Goal: Transaction & Acquisition: Purchase product/service

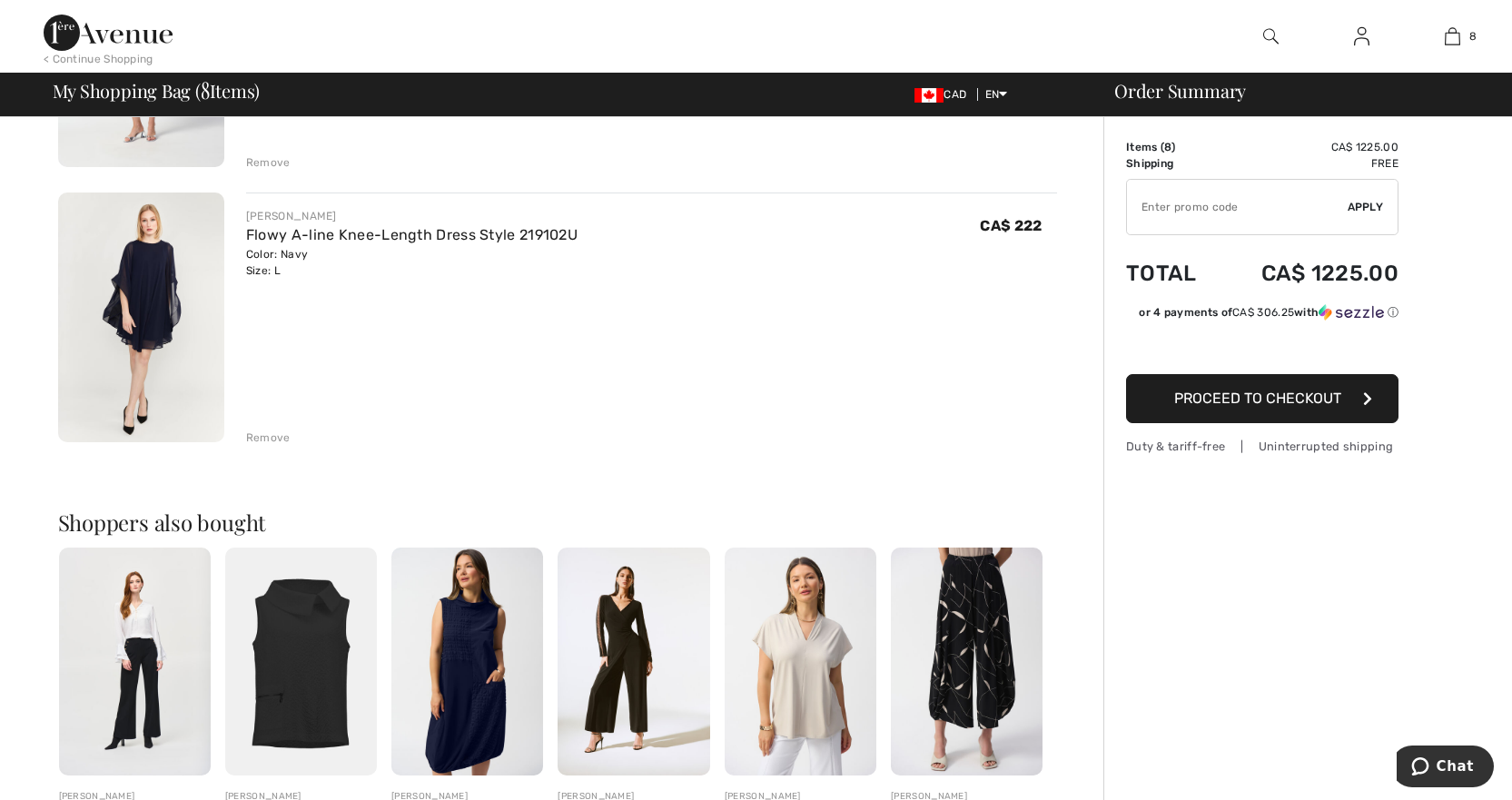
scroll to position [1907, 0]
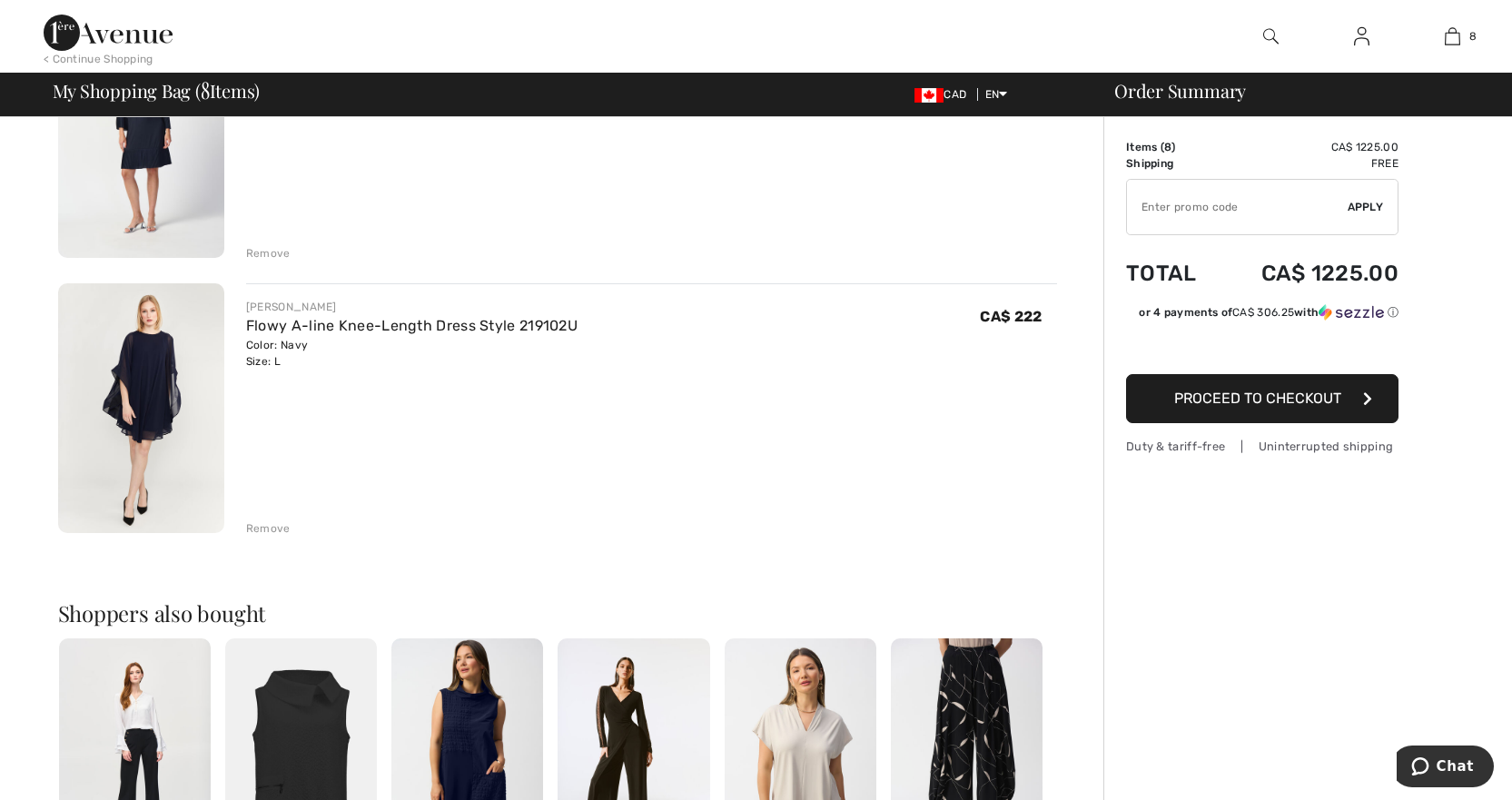
click at [147, 421] on img at bounding box center [142, 408] width 167 height 250
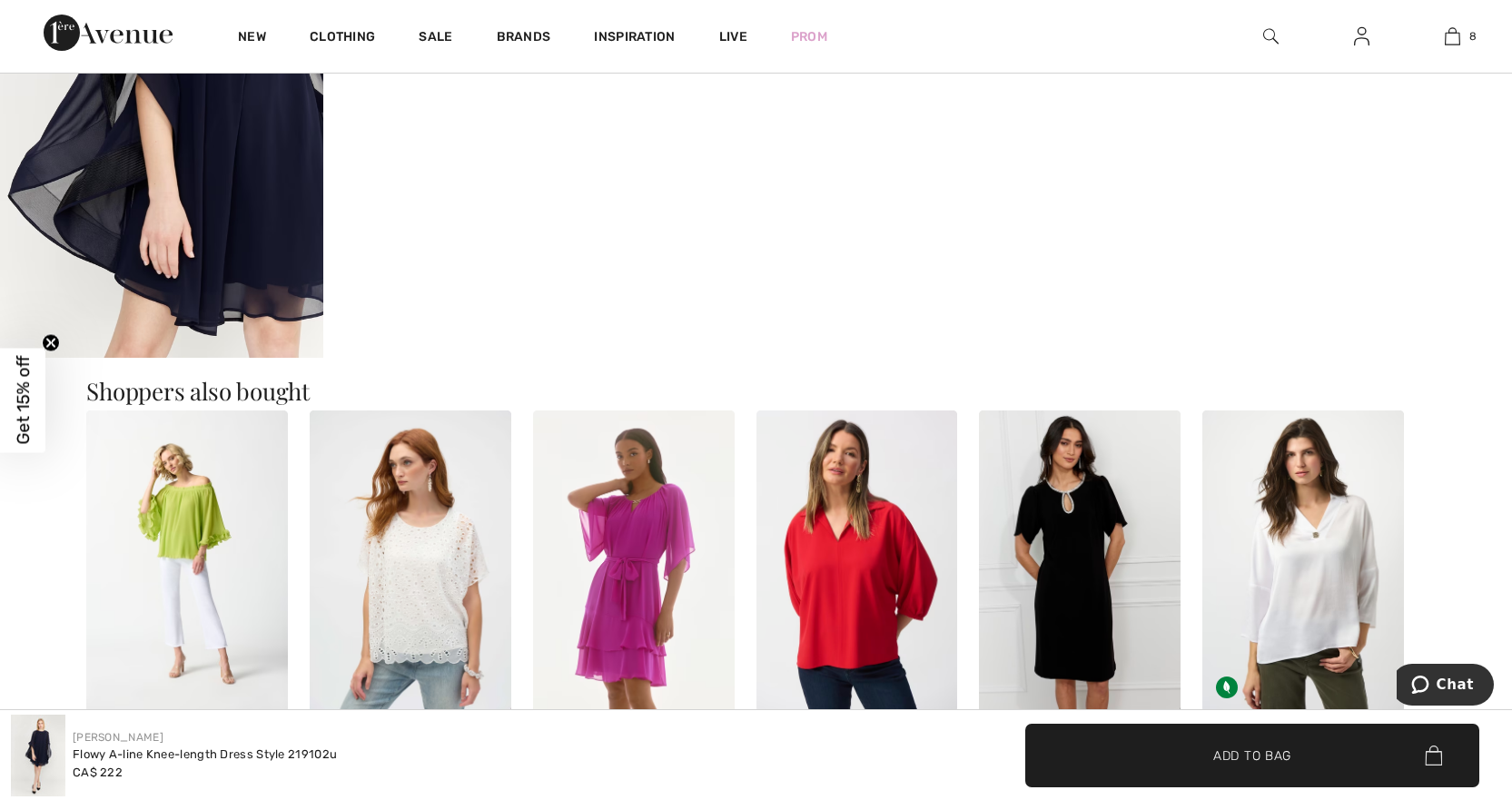
scroll to position [1726, 0]
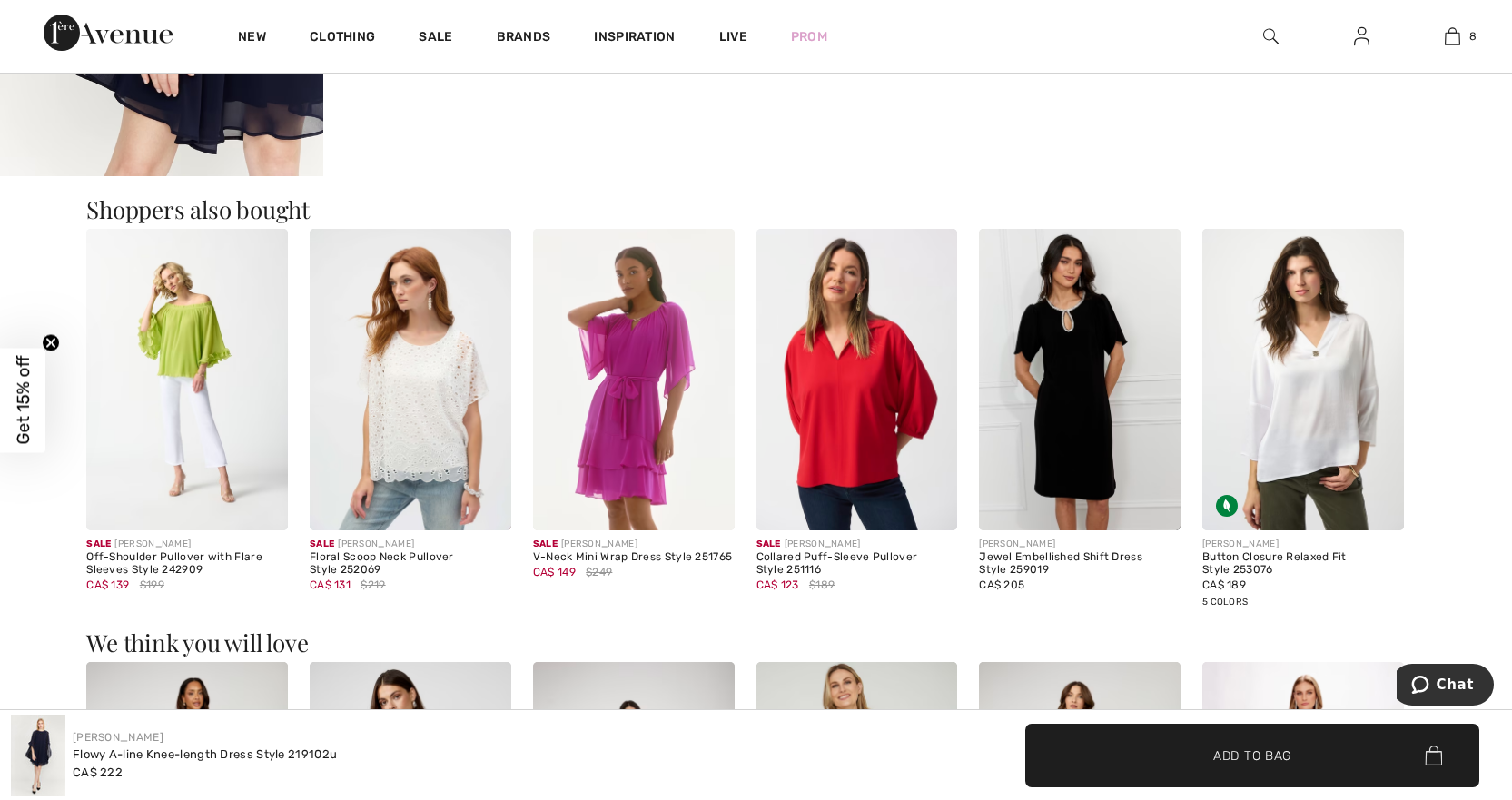
click at [172, 380] on img at bounding box center [187, 380] width 202 height 303
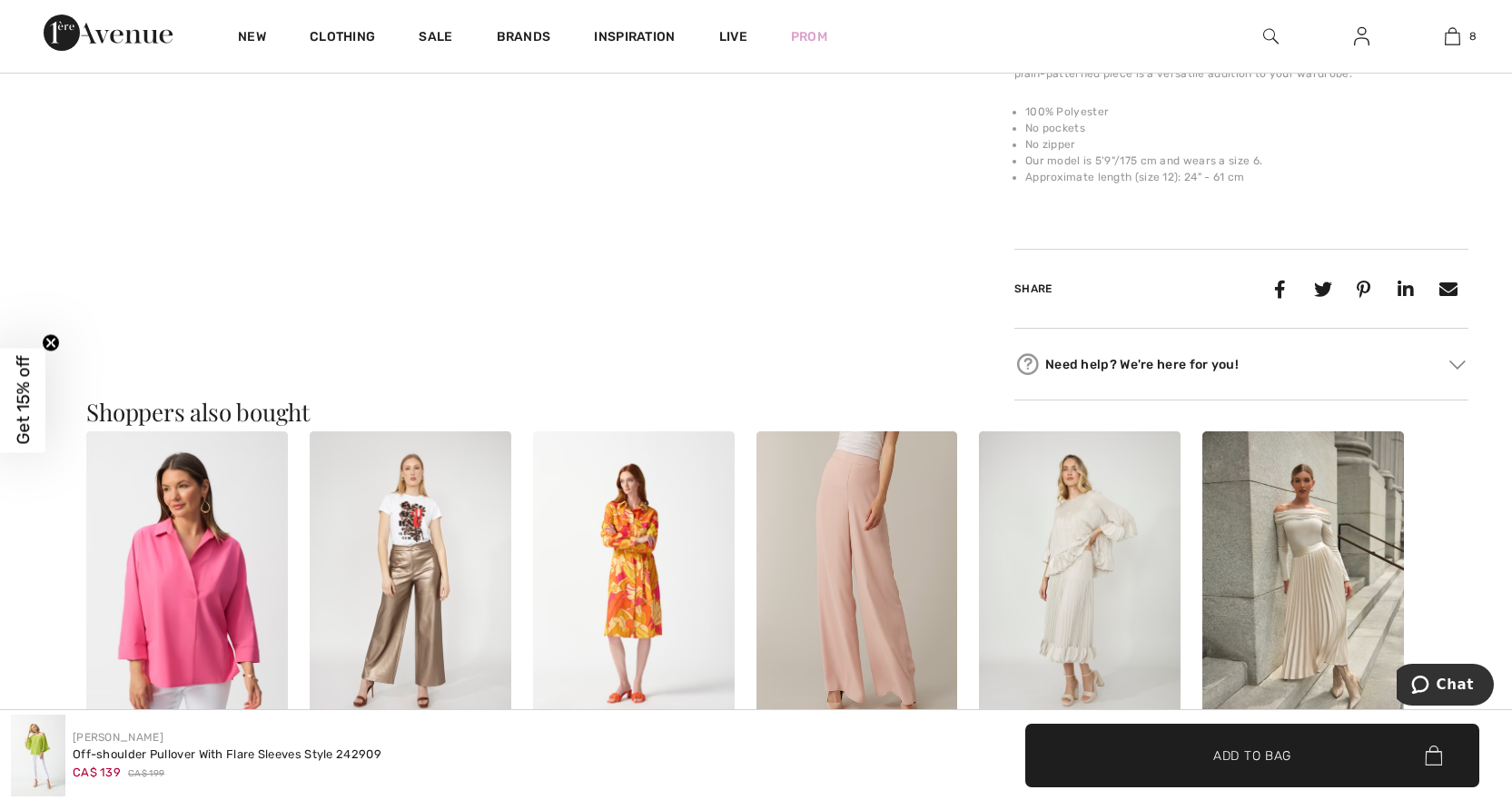
scroll to position [1454, 0]
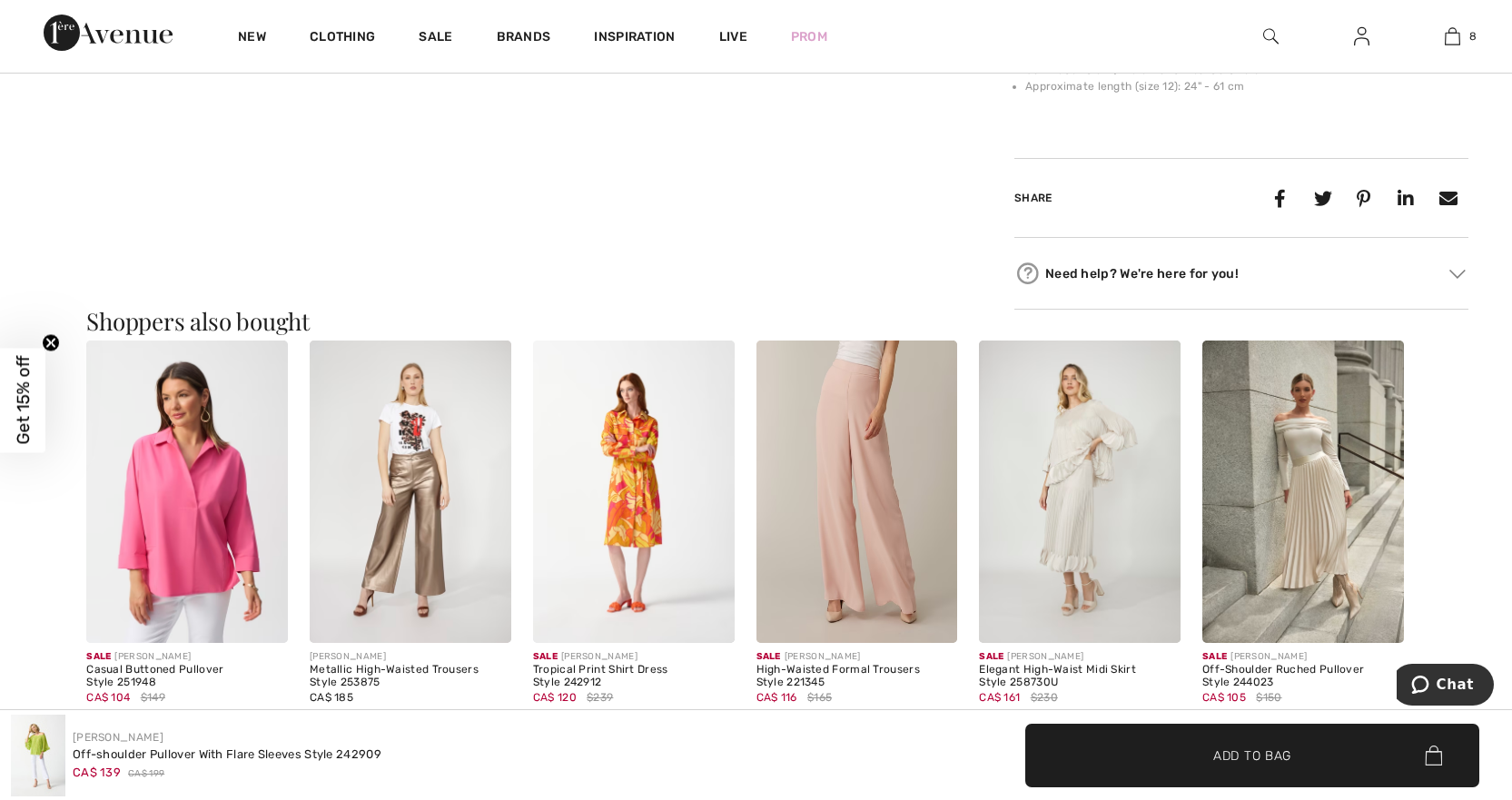
click at [1302, 497] on img at bounding box center [1304, 492] width 202 height 303
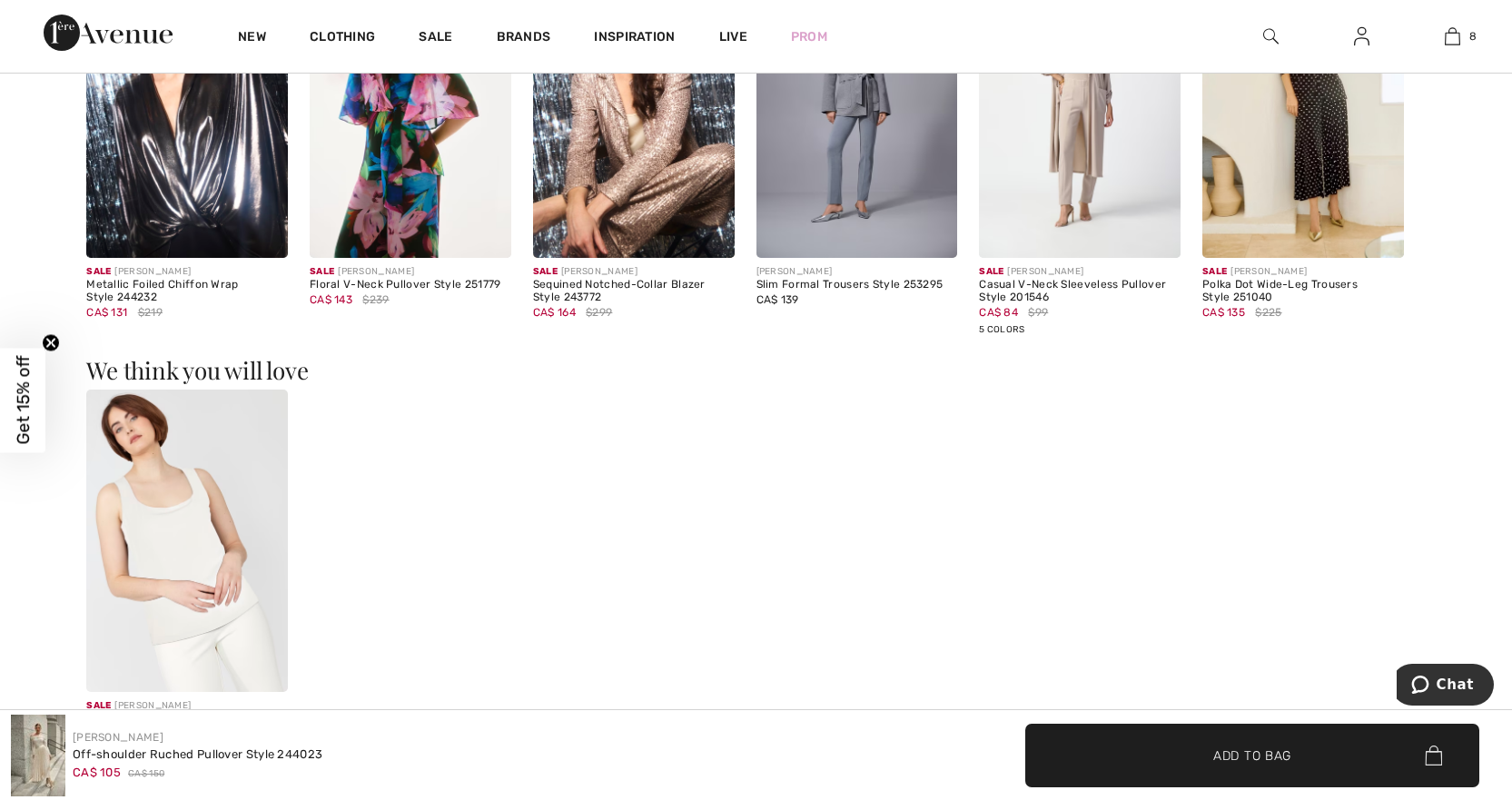
scroll to position [1544, 0]
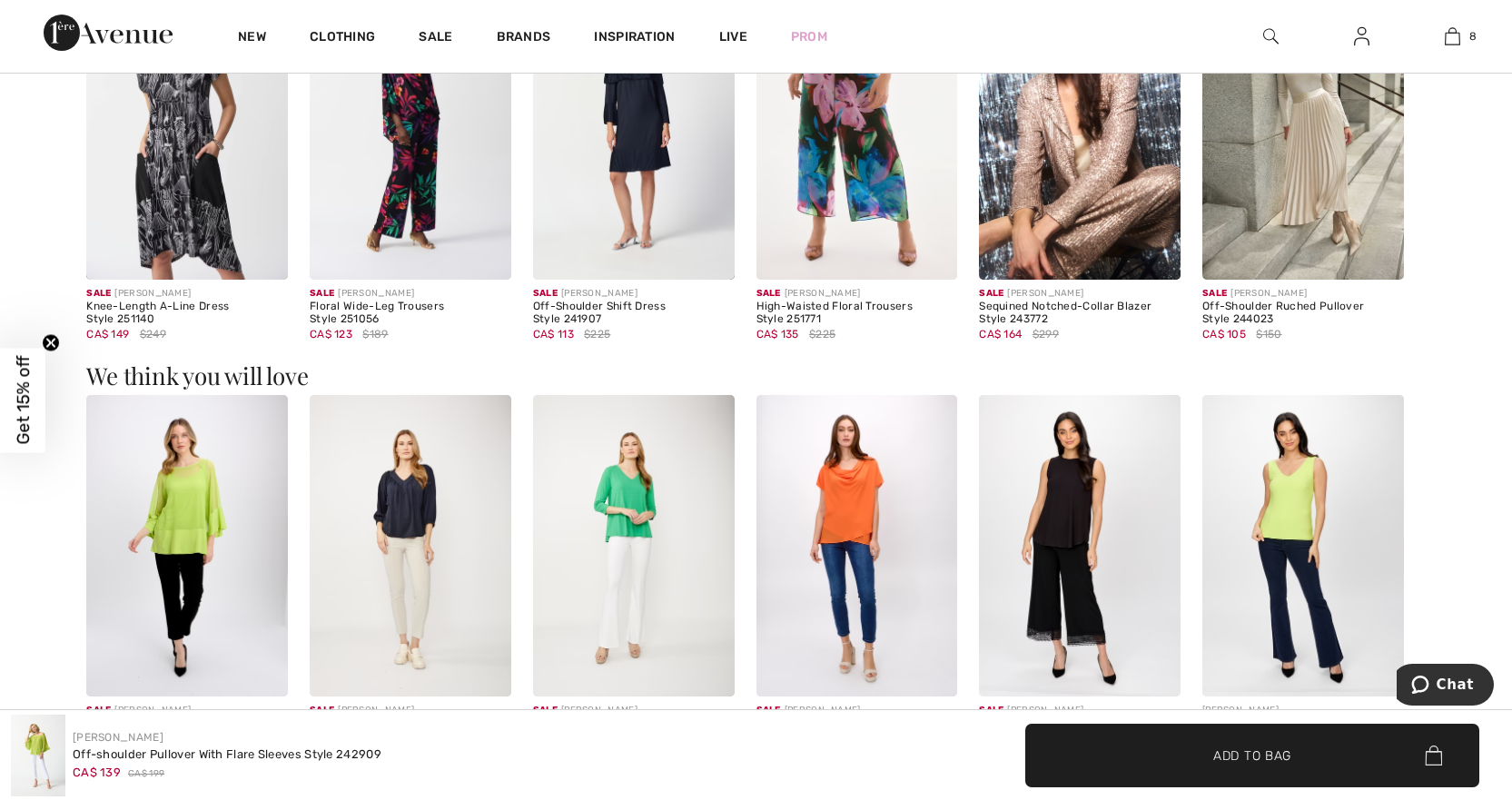
scroll to position [1907, 0]
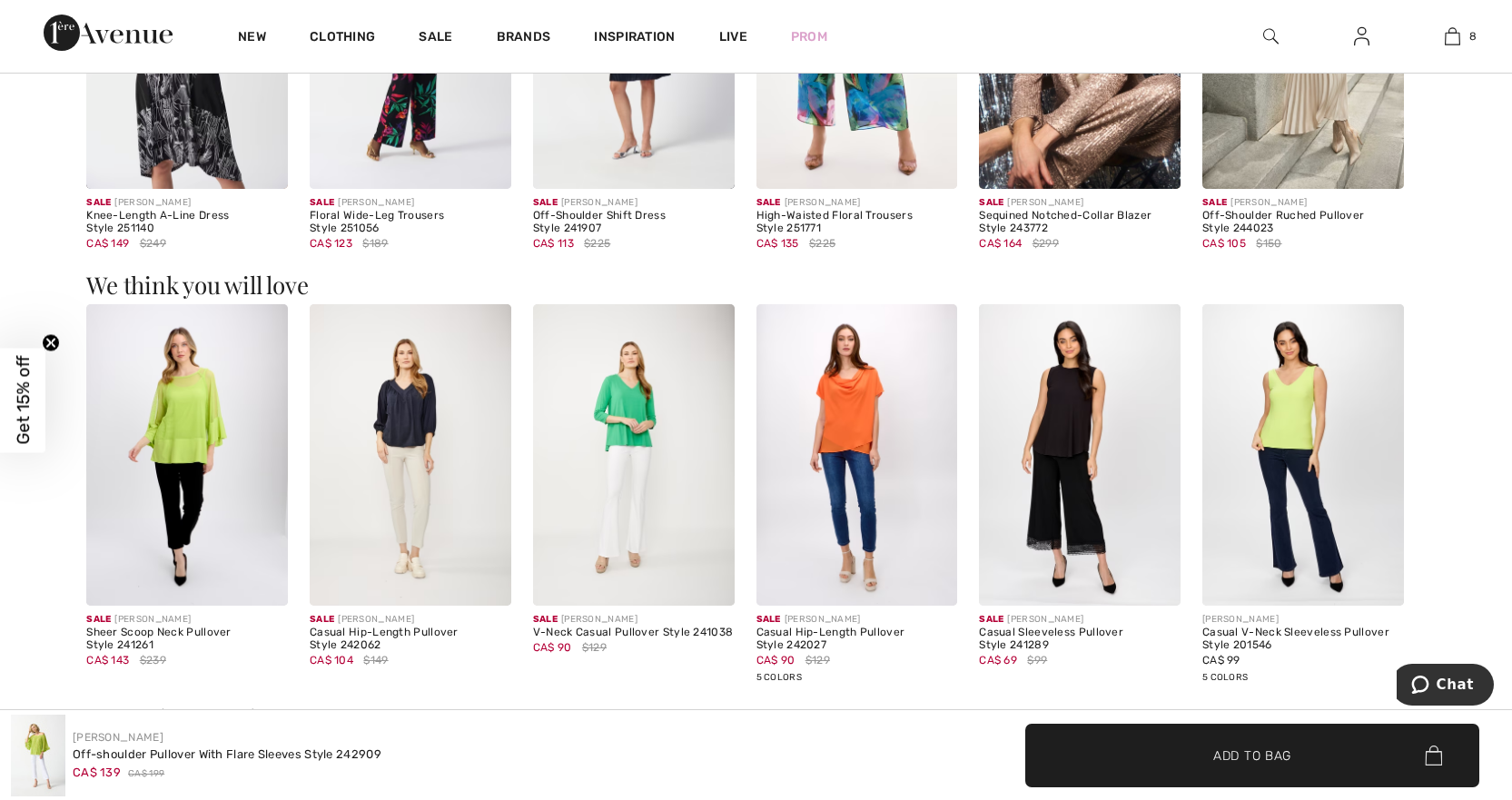
click at [392, 448] on img at bounding box center [411, 456] width 202 height 303
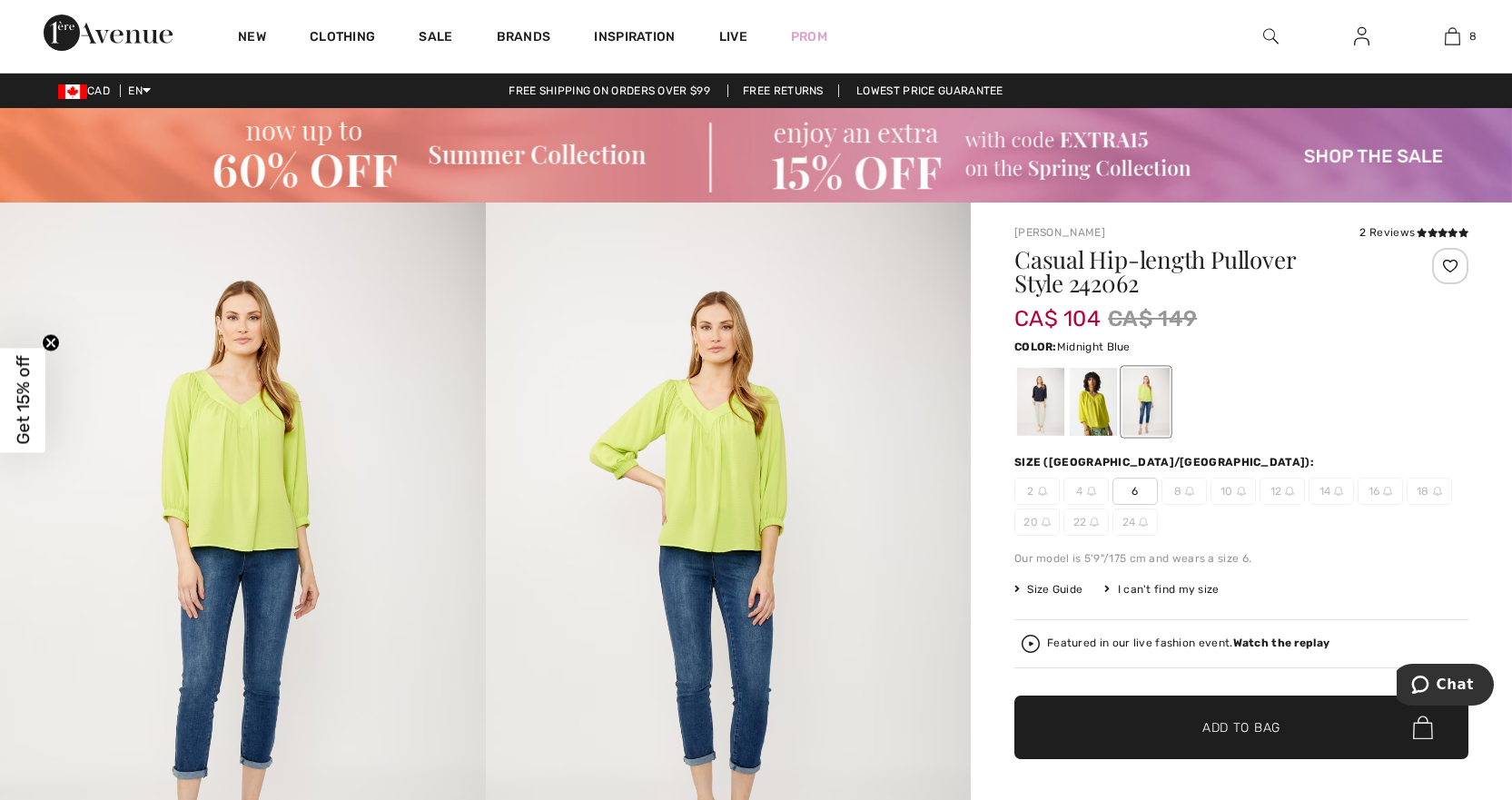
click at [1047, 407] on div at bounding box center [1041, 402] width 47 height 69
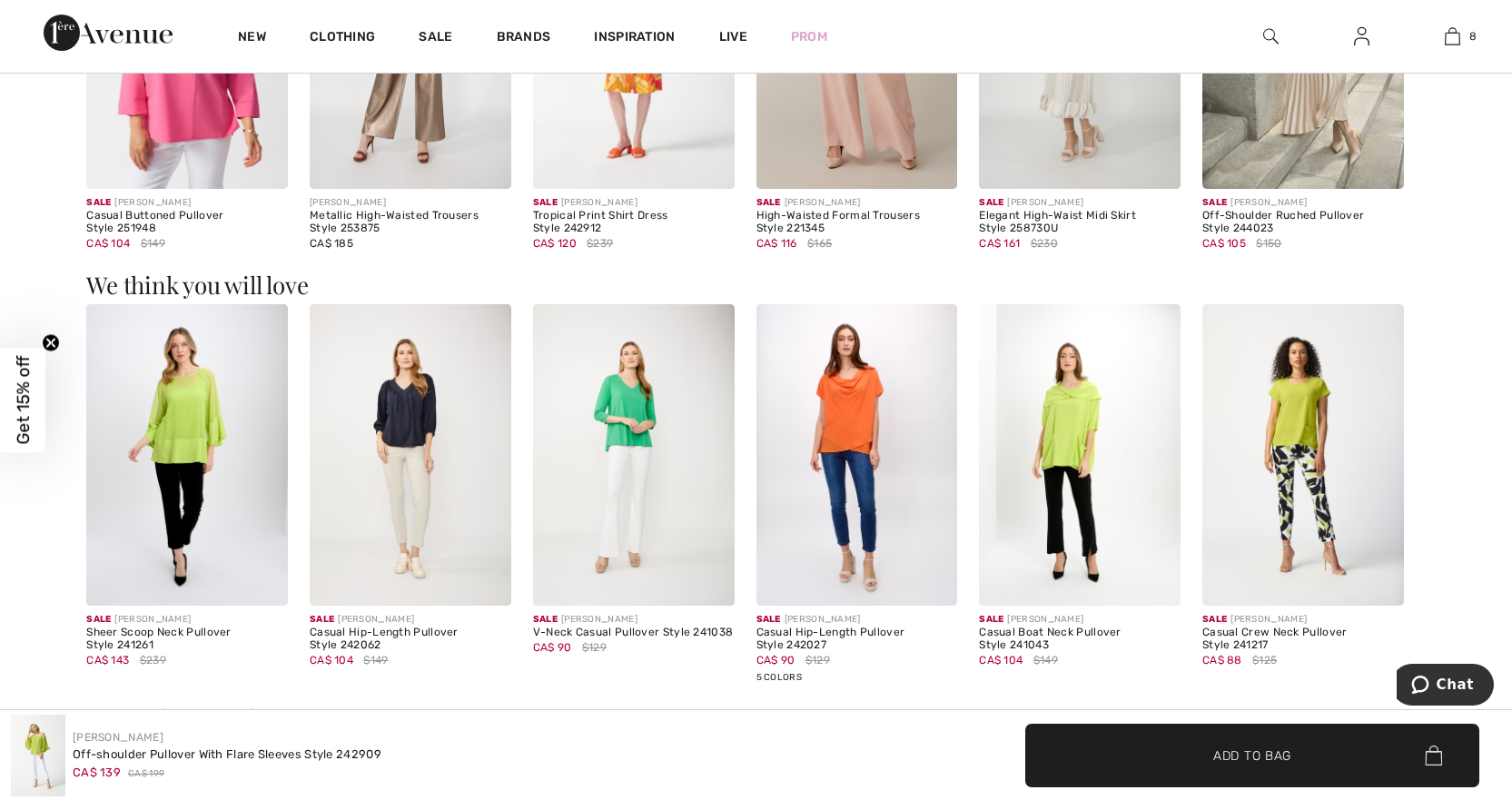
click at [1285, 438] on img at bounding box center [1304, 456] width 202 height 303
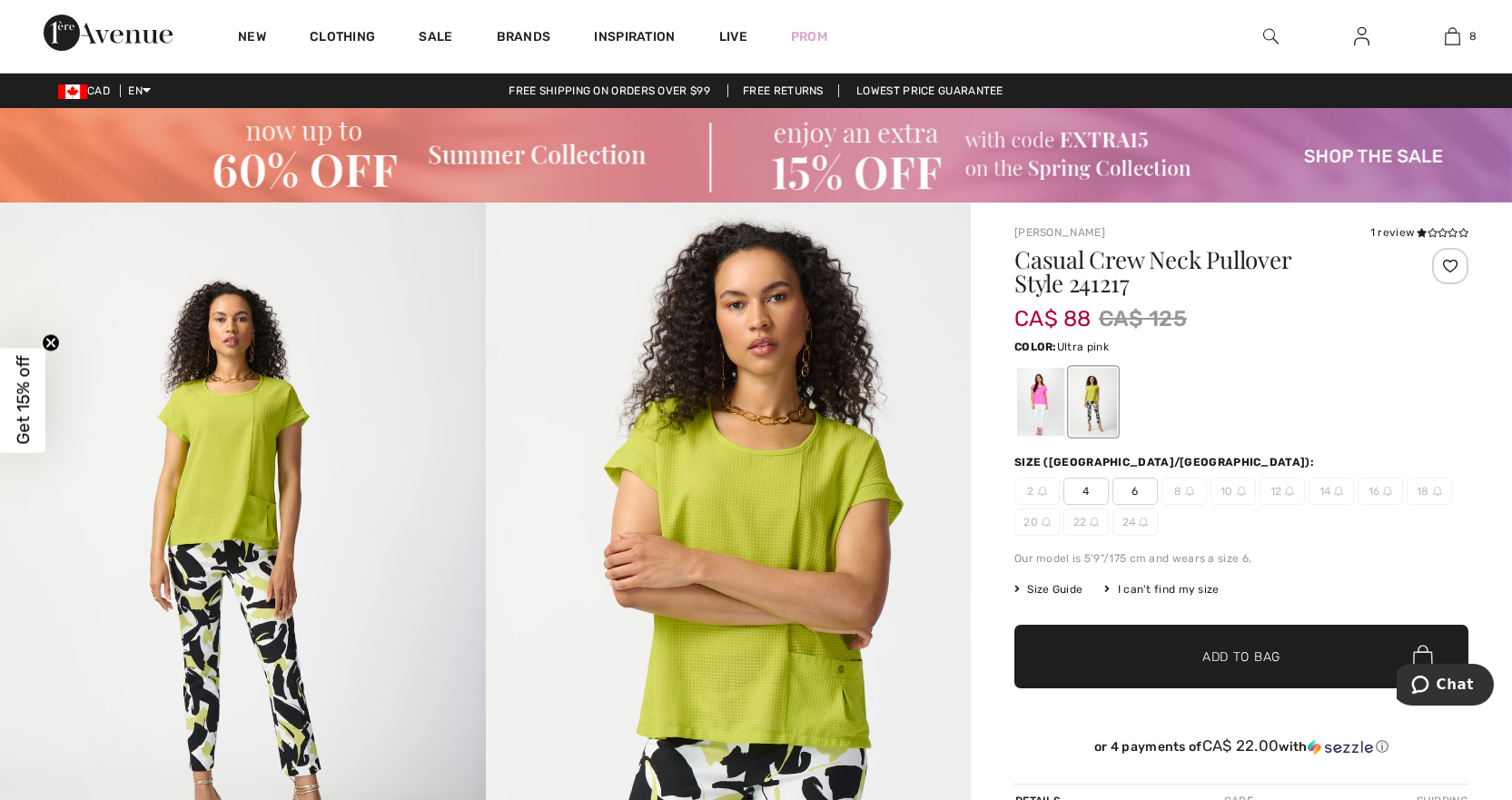
click at [1043, 386] on div at bounding box center [1041, 402] width 47 height 69
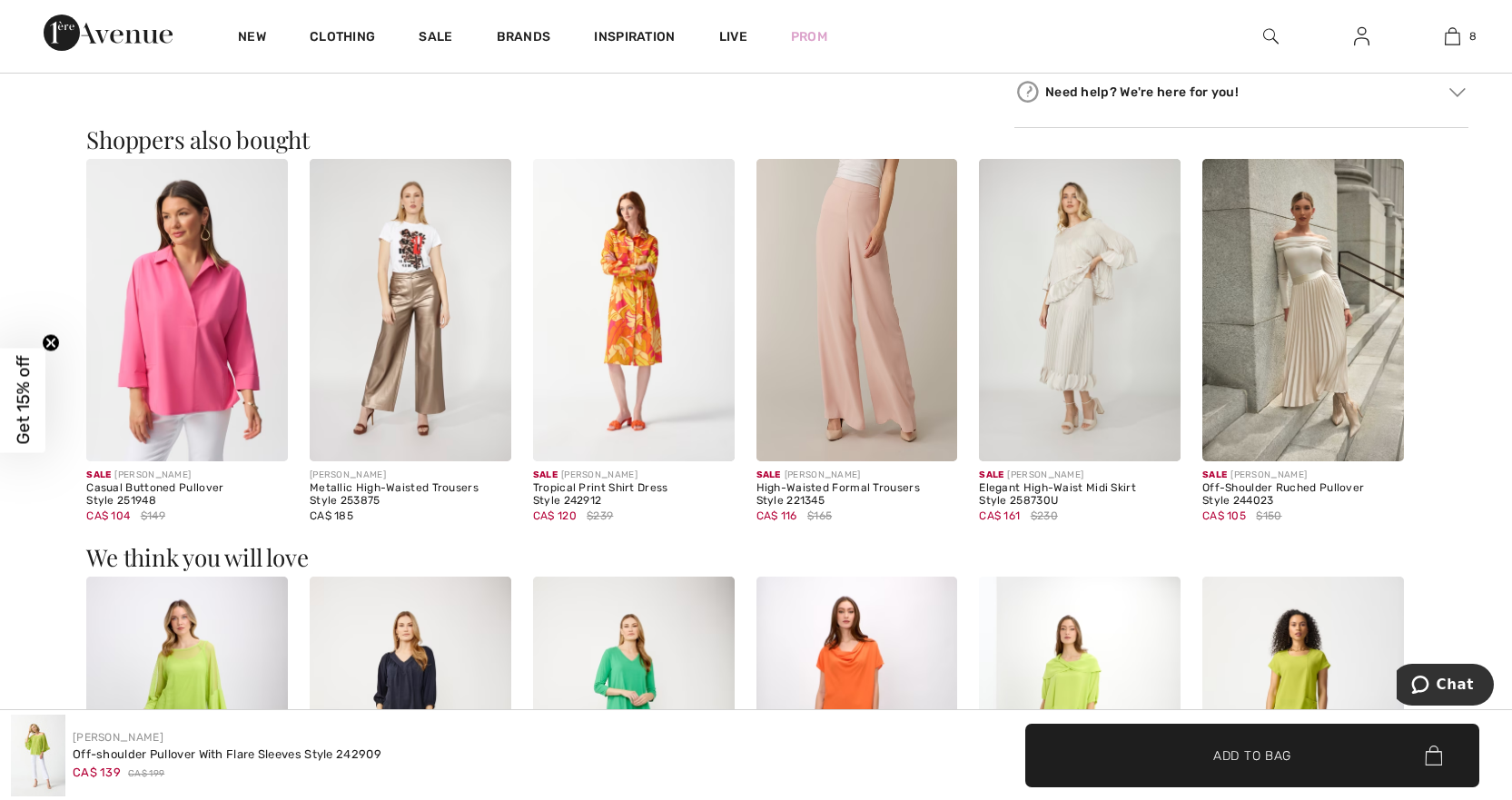
scroll to position [1544, 0]
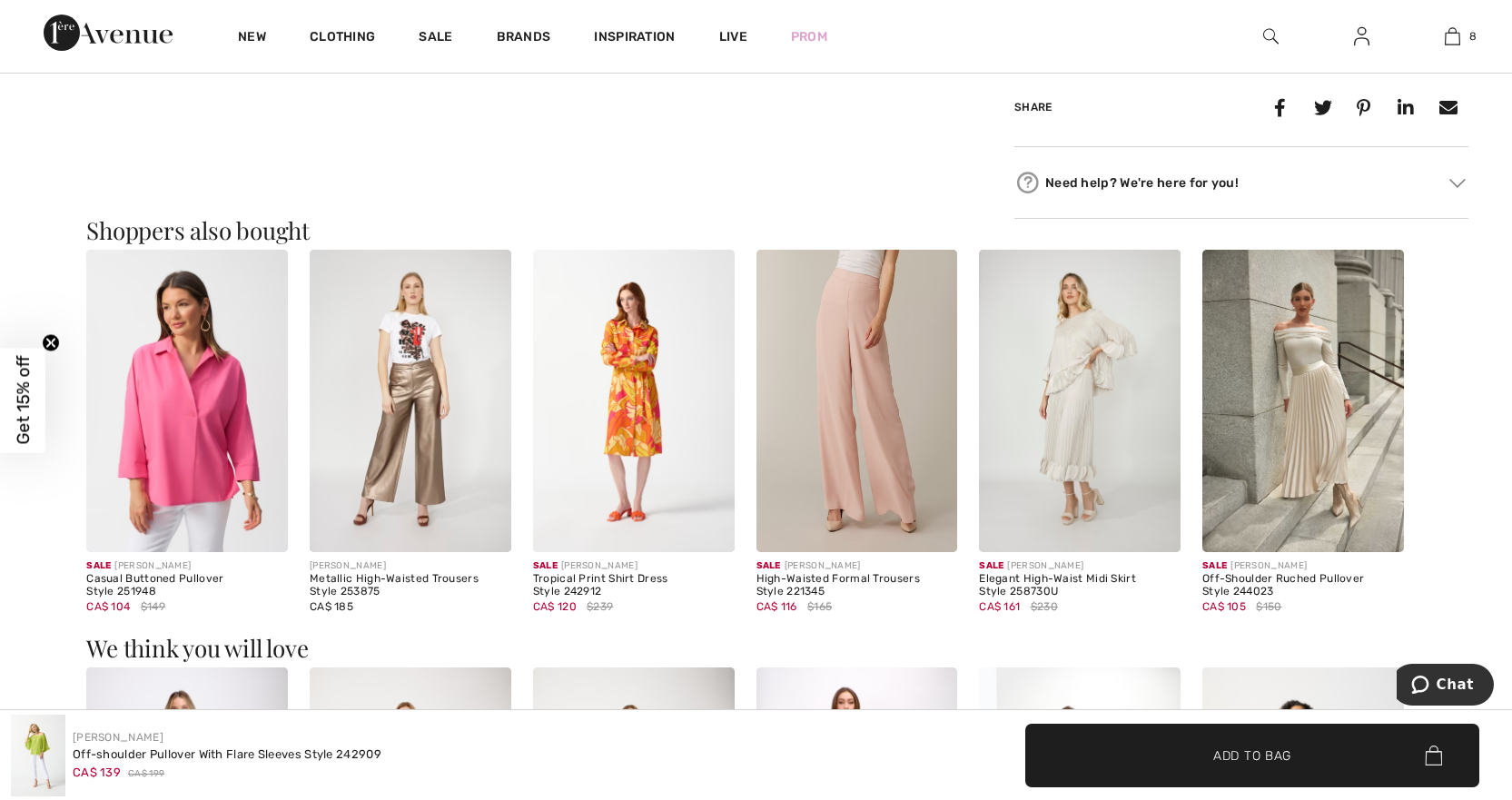
click at [1064, 394] on img at bounding box center [1081, 401] width 202 height 303
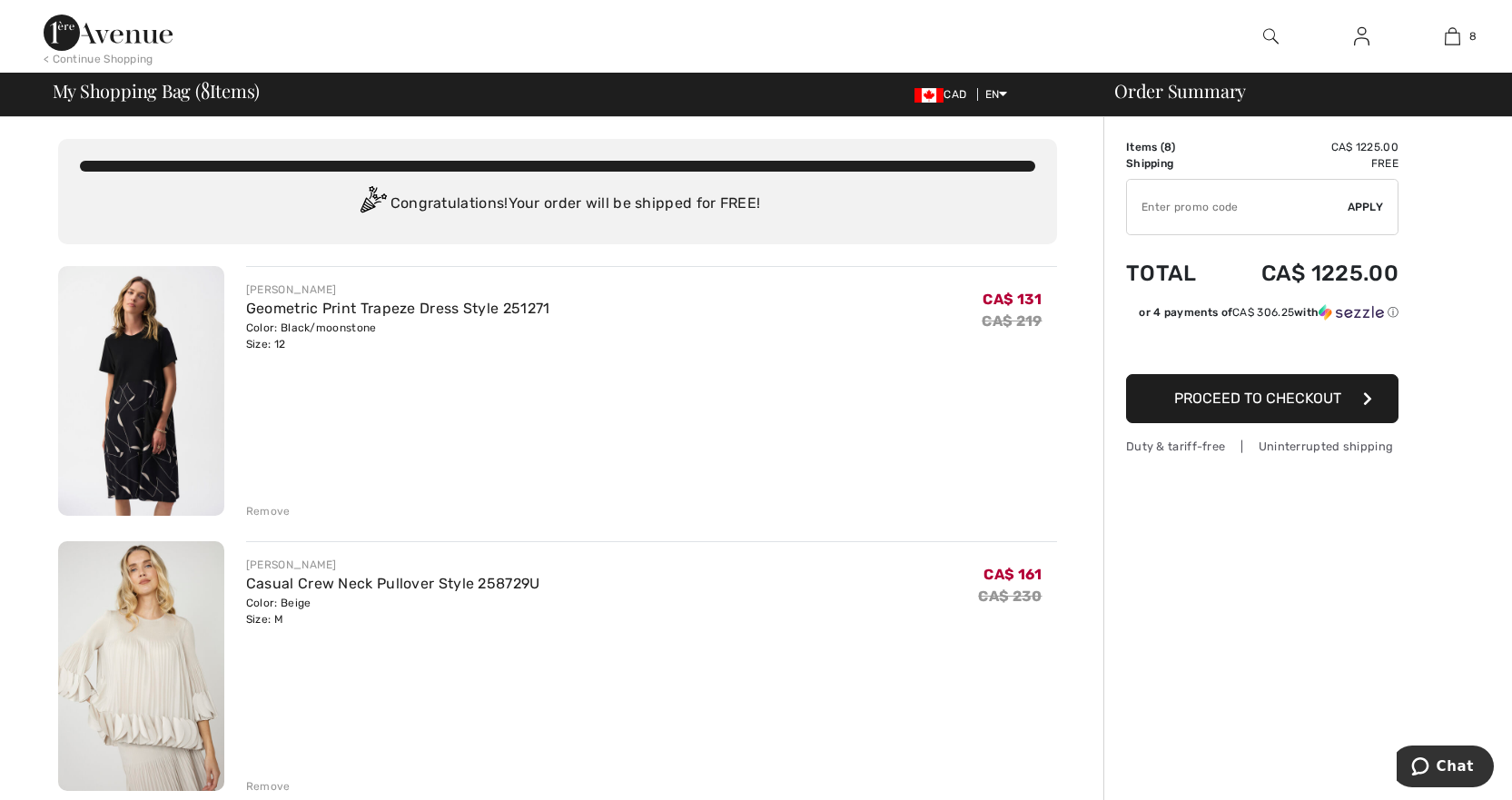
click at [130, 437] on img at bounding box center [142, 391] width 167 height 250
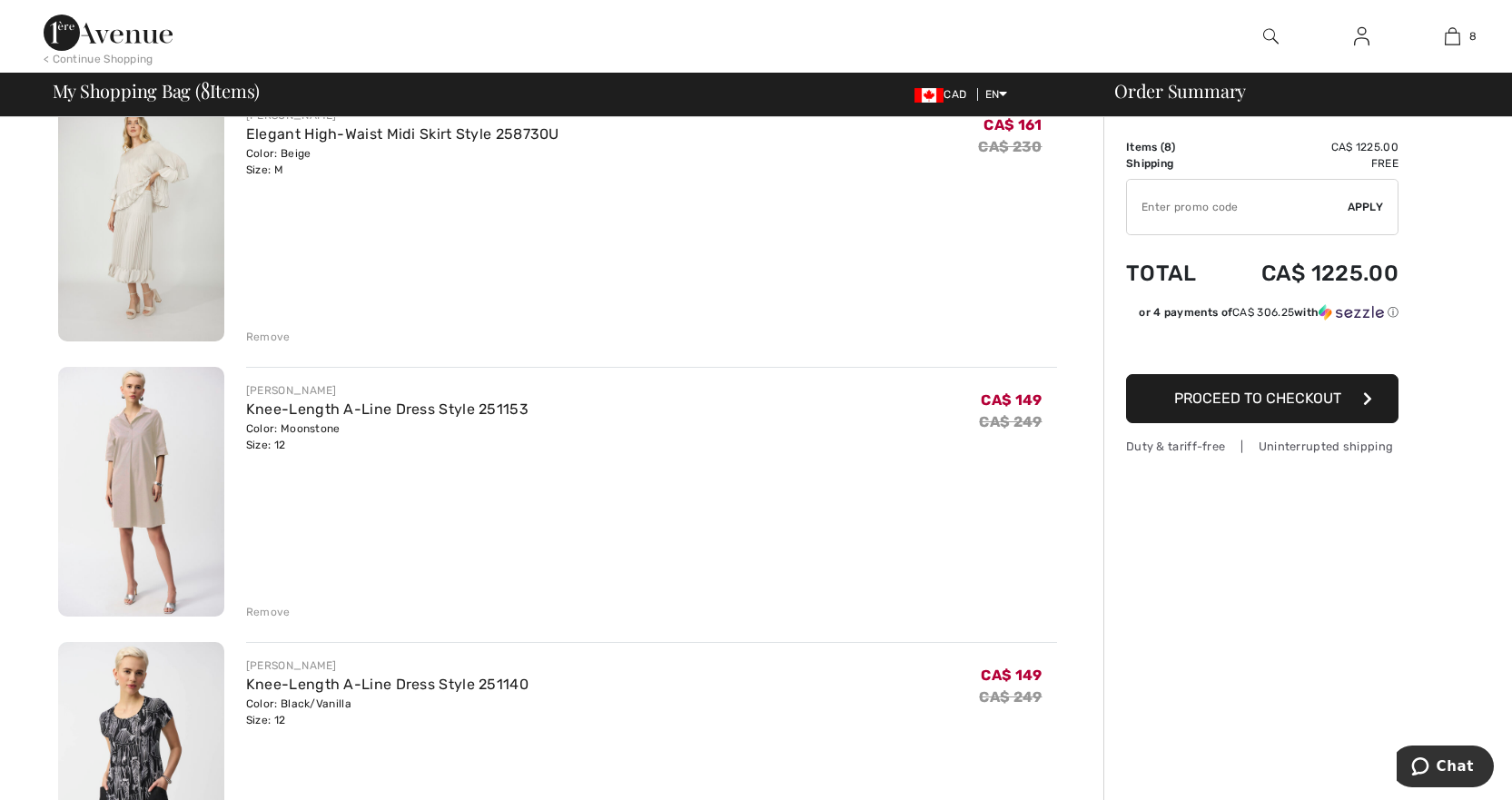
scroll to position [1090, 0]
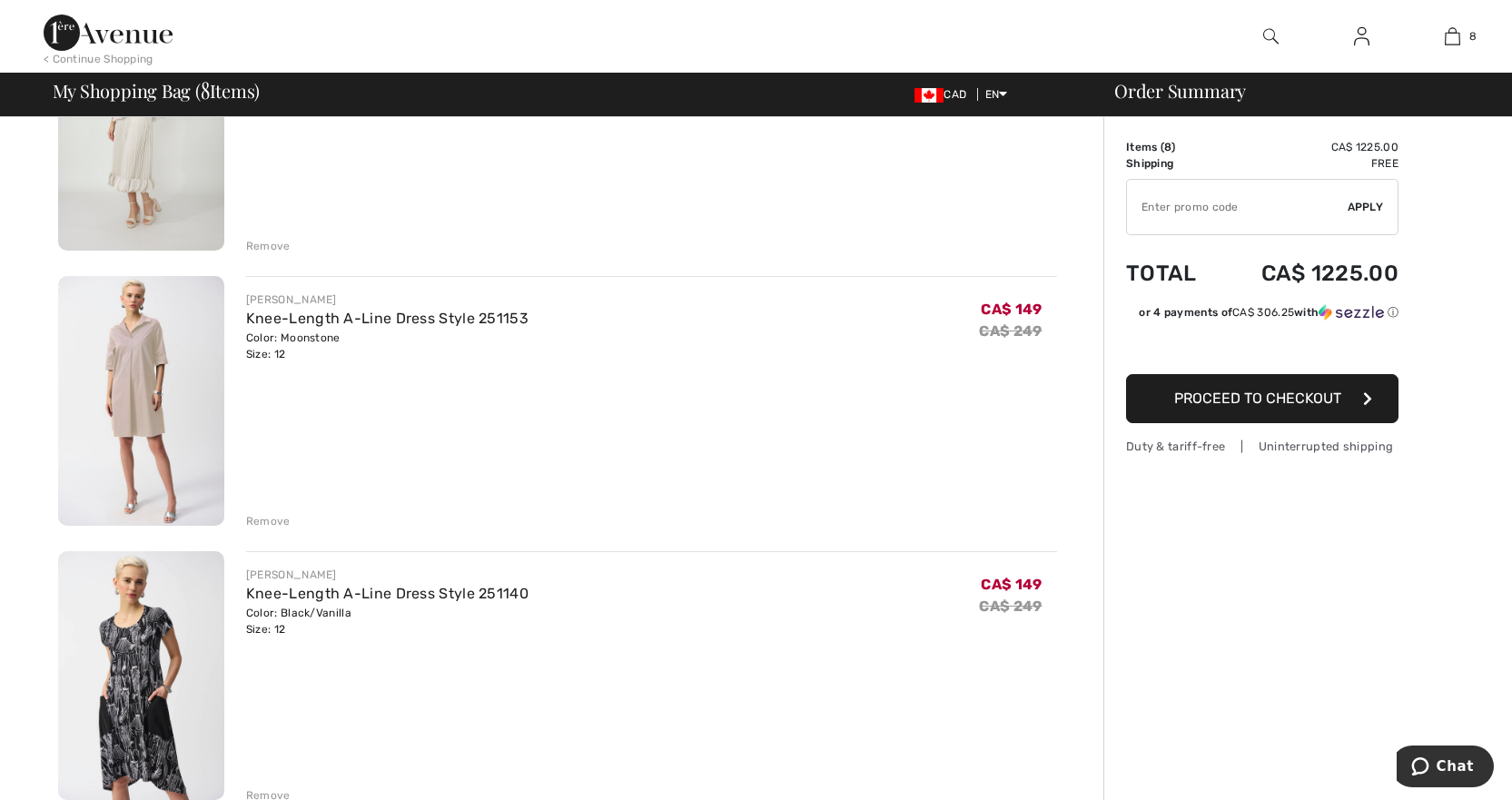
click at [123, 377] on img at bounding box center [142, 401] width 167 height 250
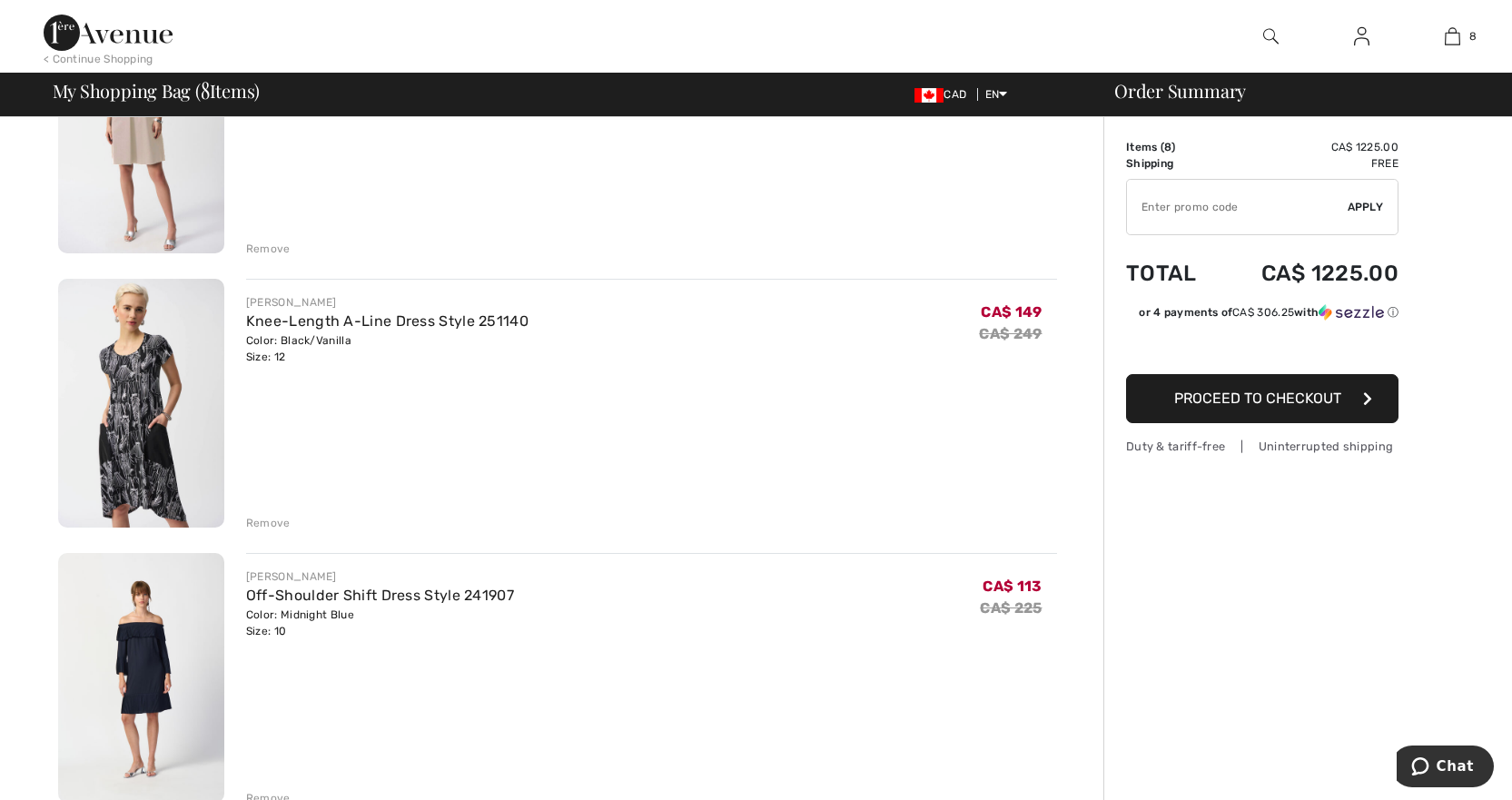
click at [142, 454] on img at bounding box center [142, 404] width 167 height 250
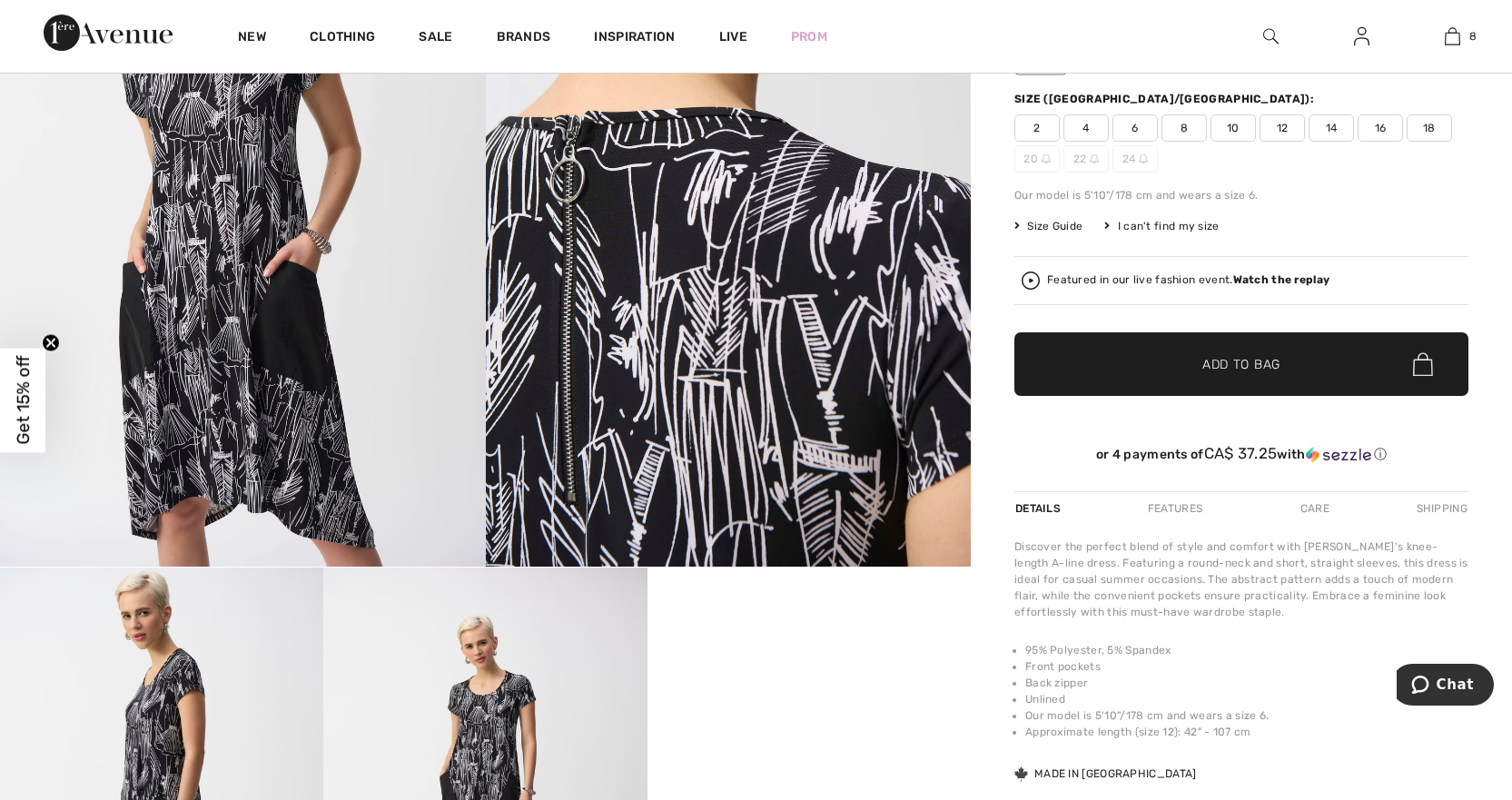
scroll to position [636, 0]
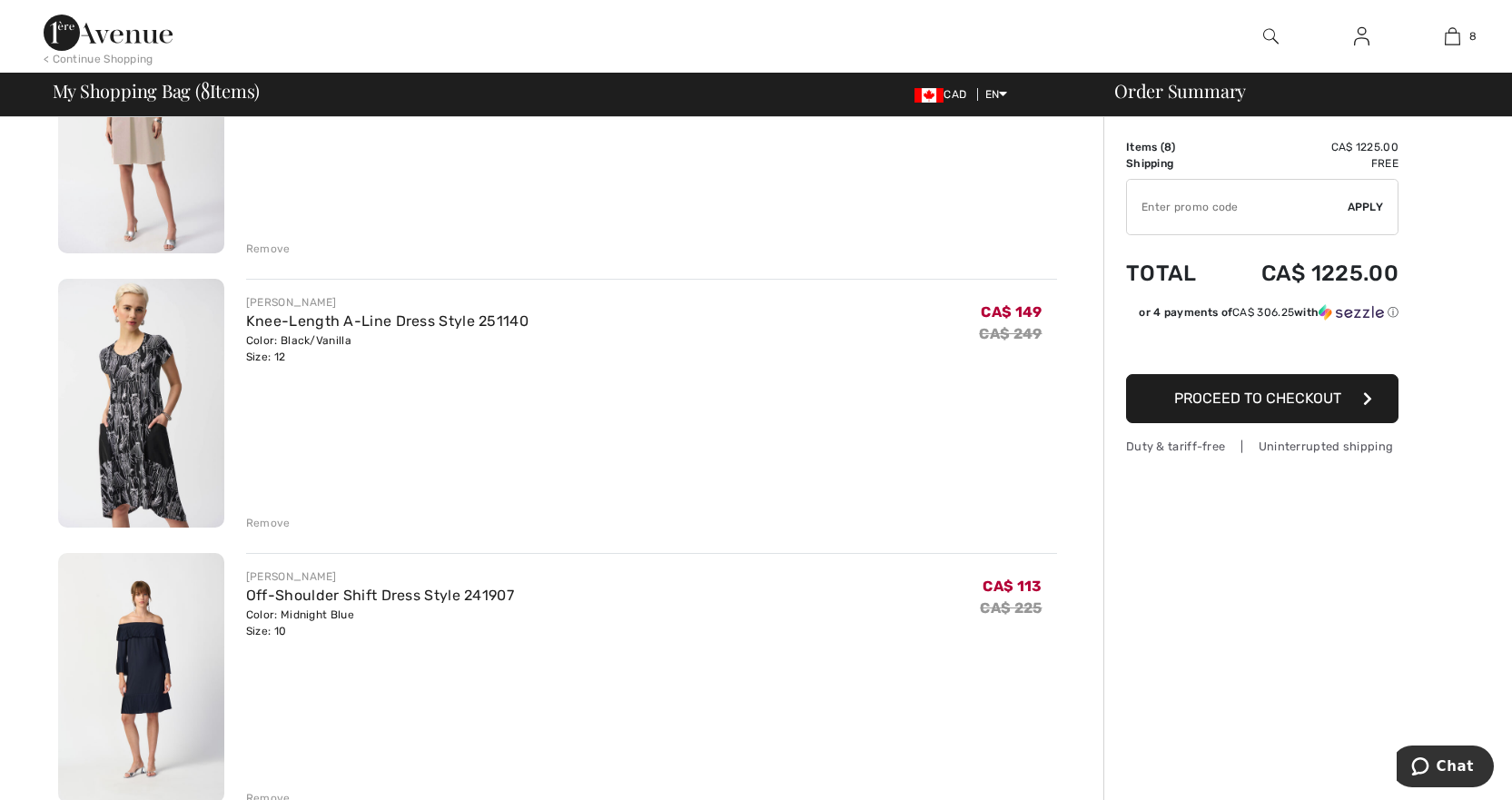
click at [265, 524] on div "Remove" at bounding box center [269, 523] width 44 height 17
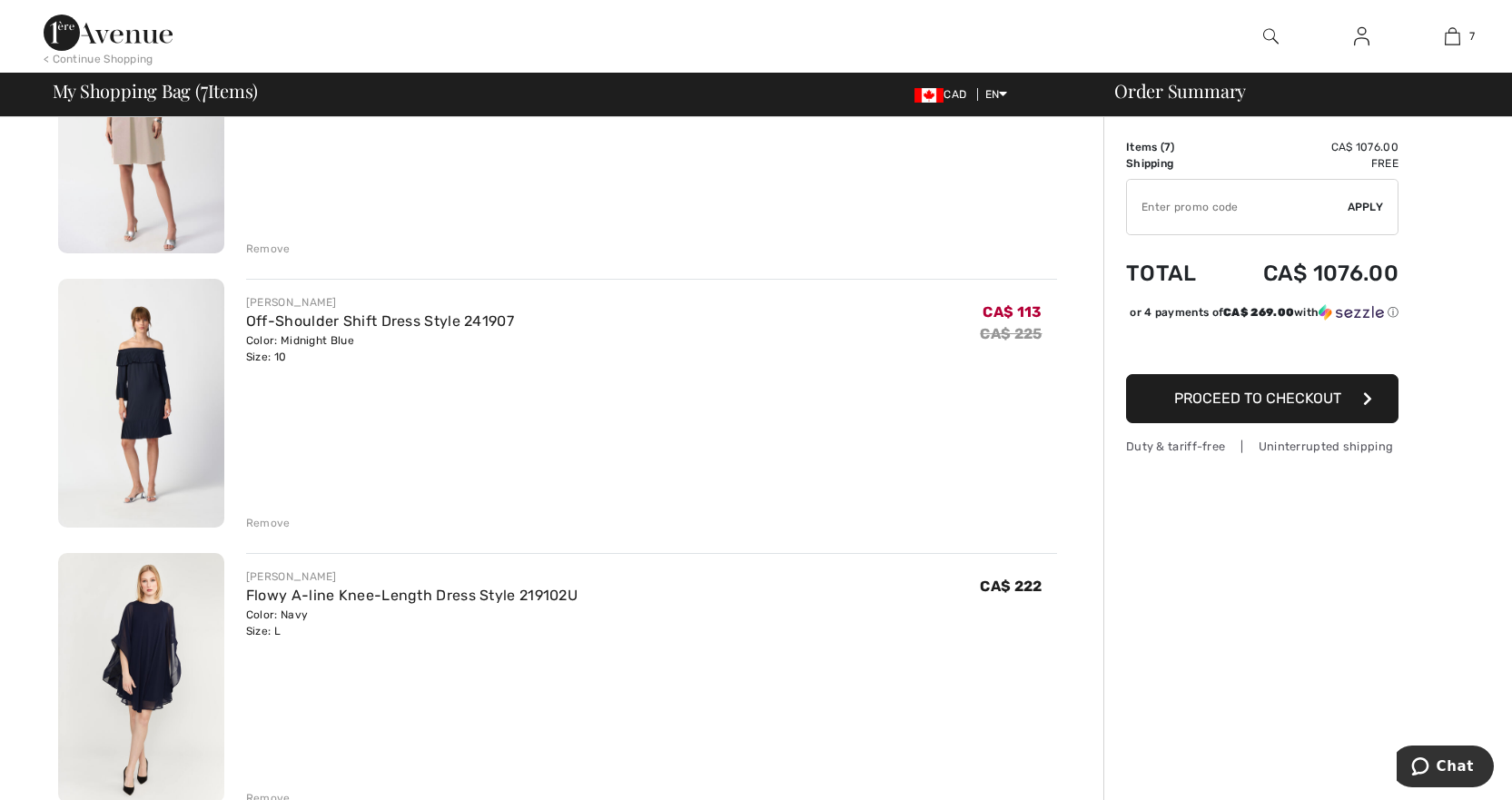
click at [147, 371] on img at bounding box center [142, 404] width 167 height 250
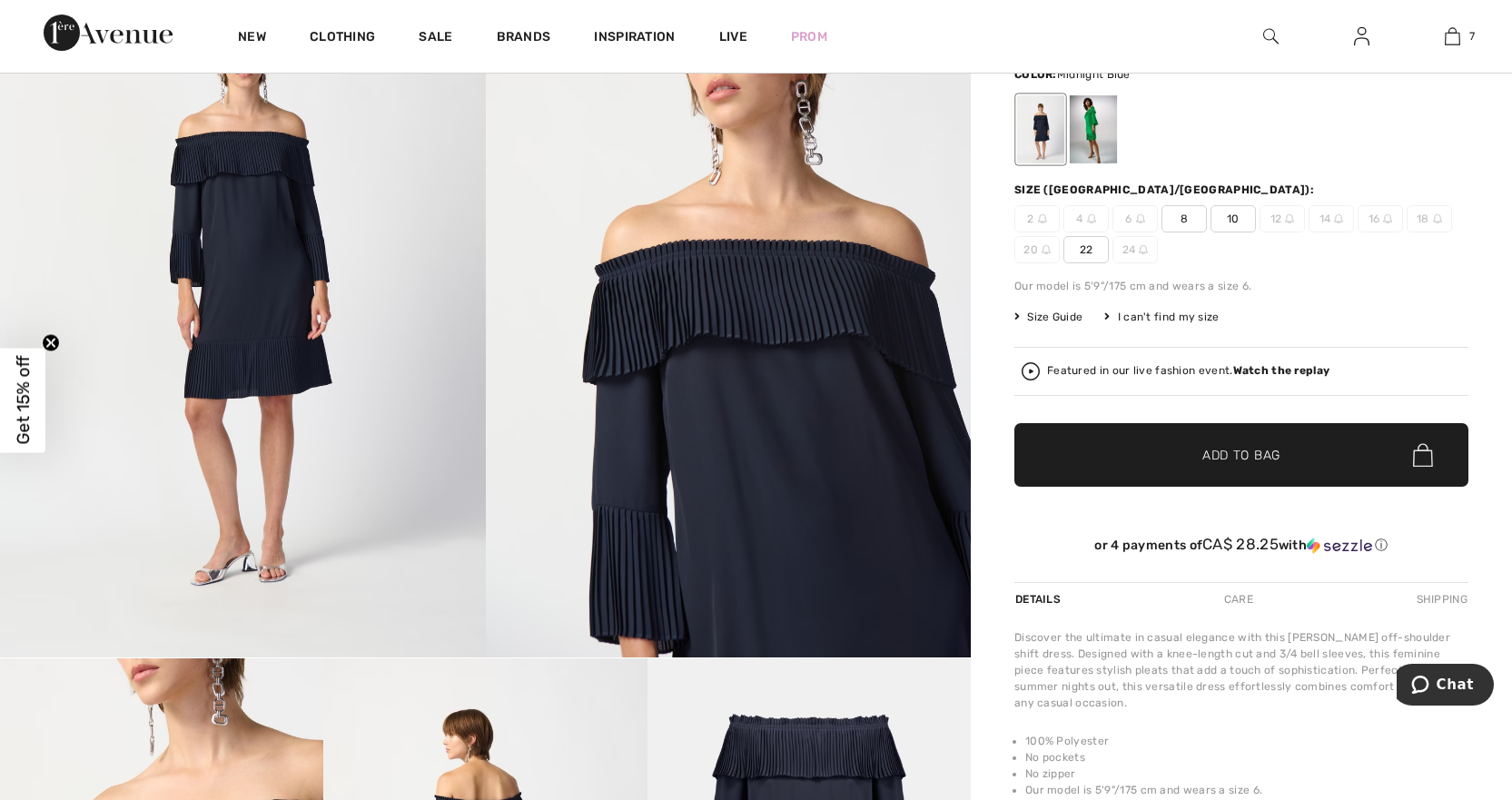
scroll to position [181, 0]
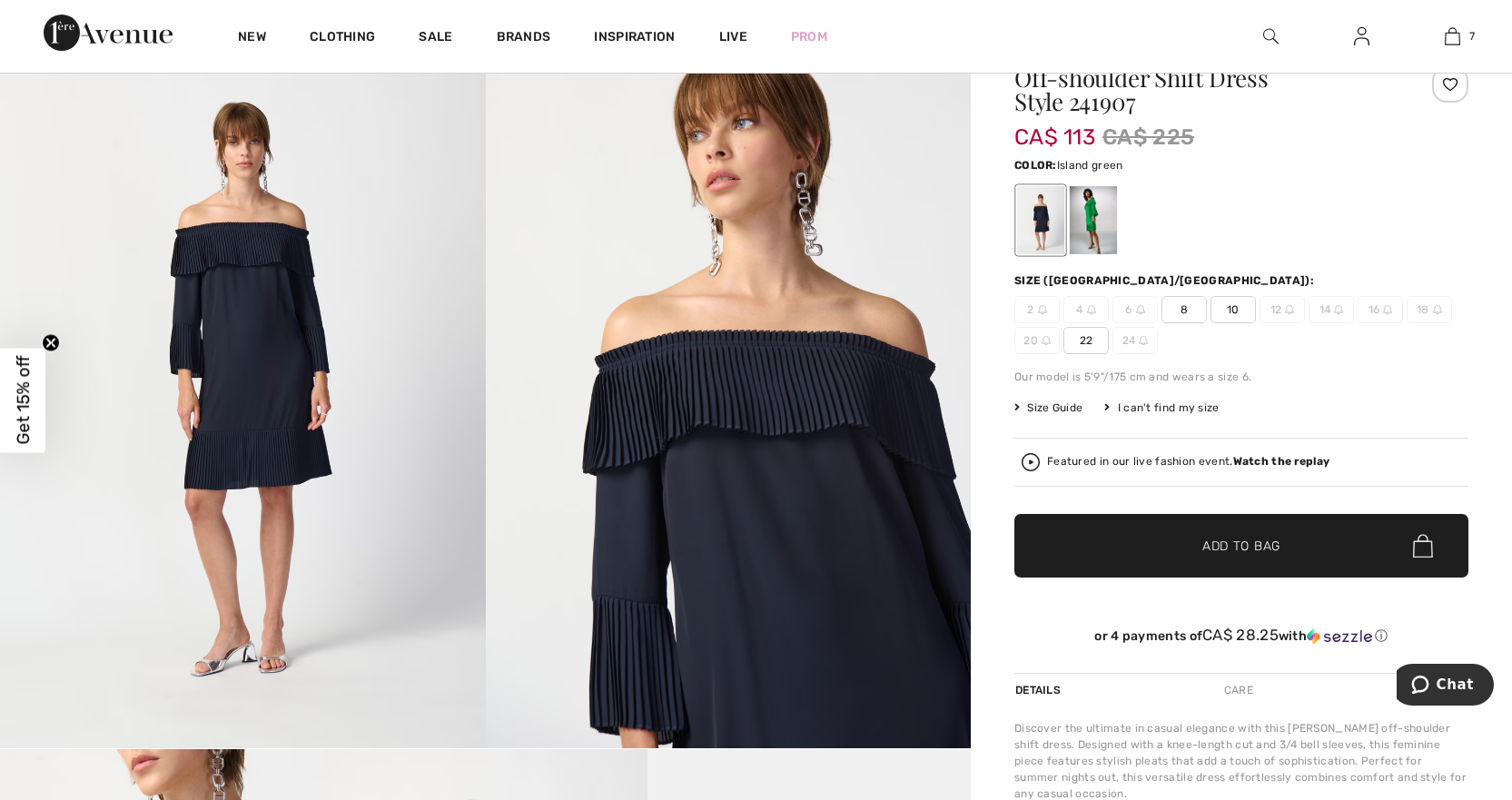
click at [1104, 216] on div at bounding box center [1093, 220] width 47 height 69
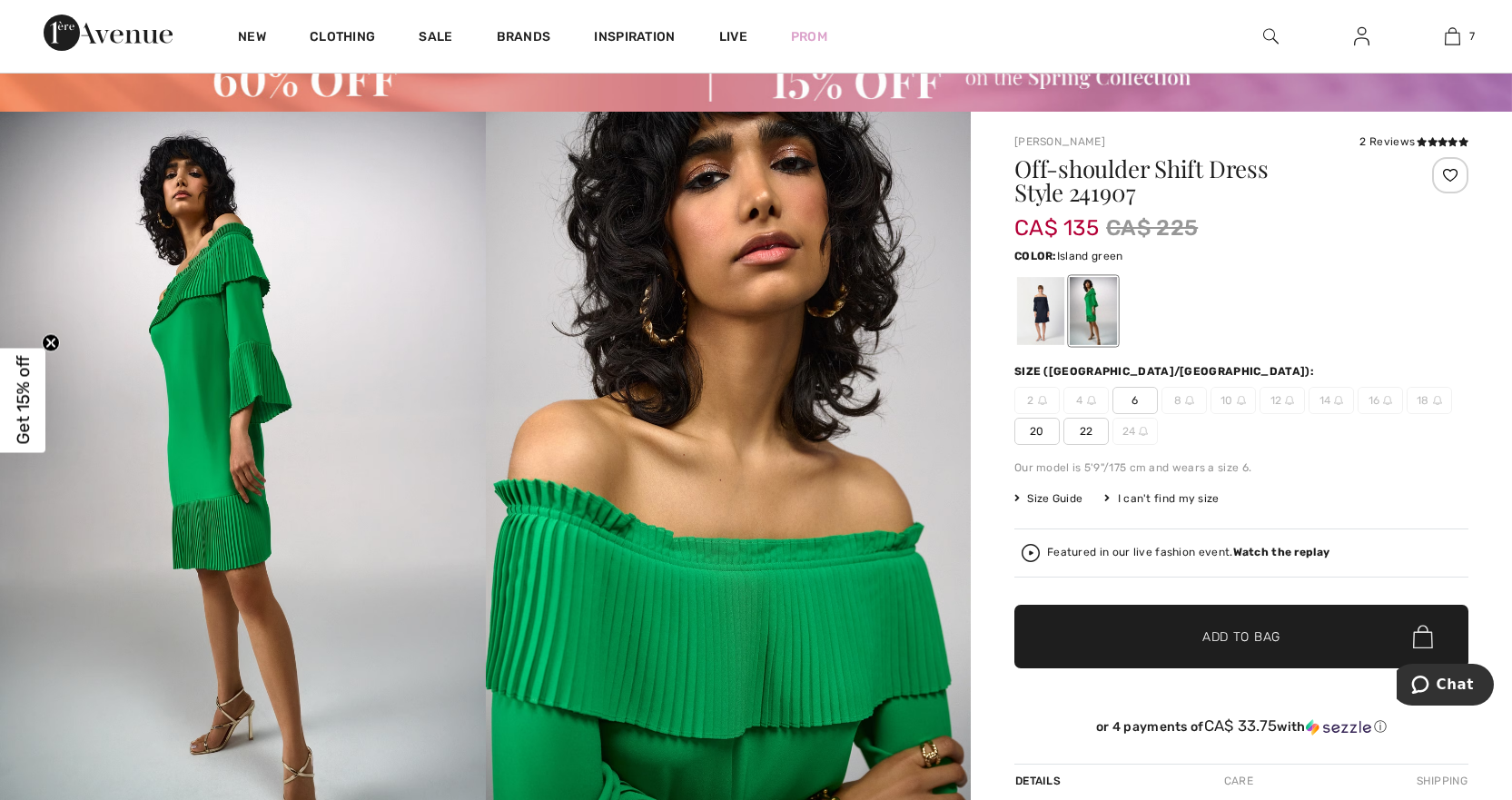
scroll to position [0, 0]
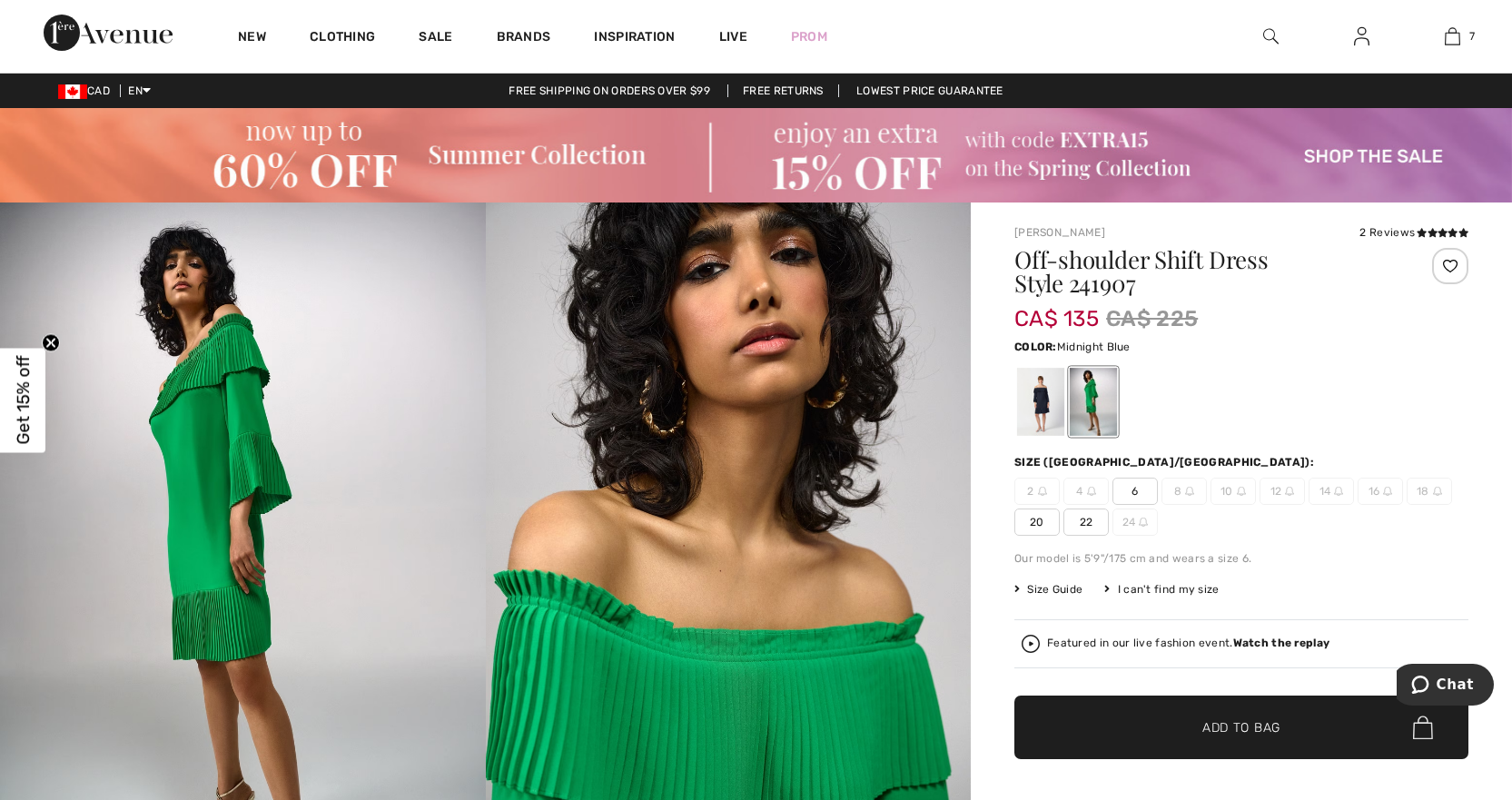
click at [1034, 406] on div at bounding box center [1041, 402] width 47 height 69
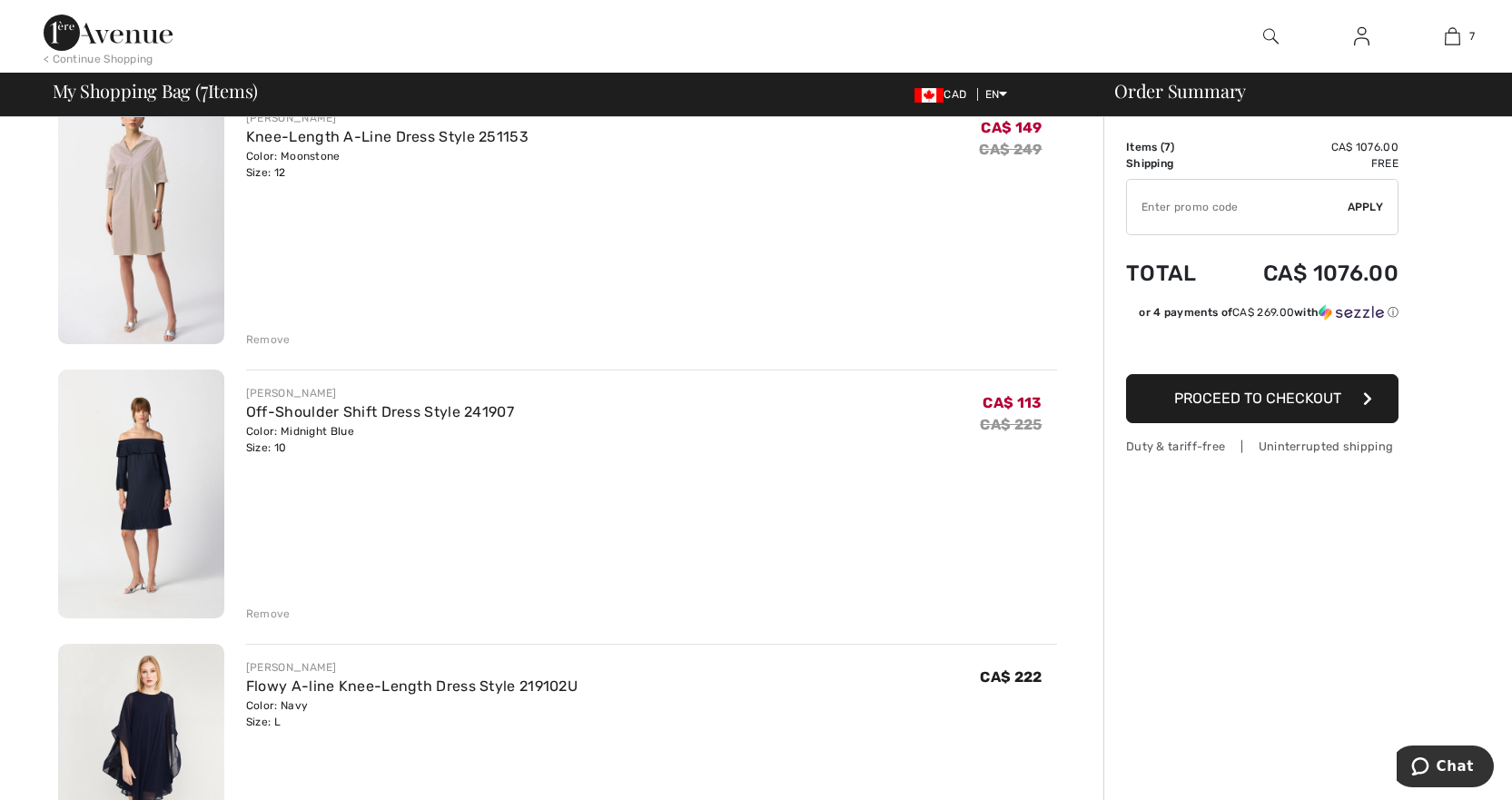
scroll to position [1454, 0]
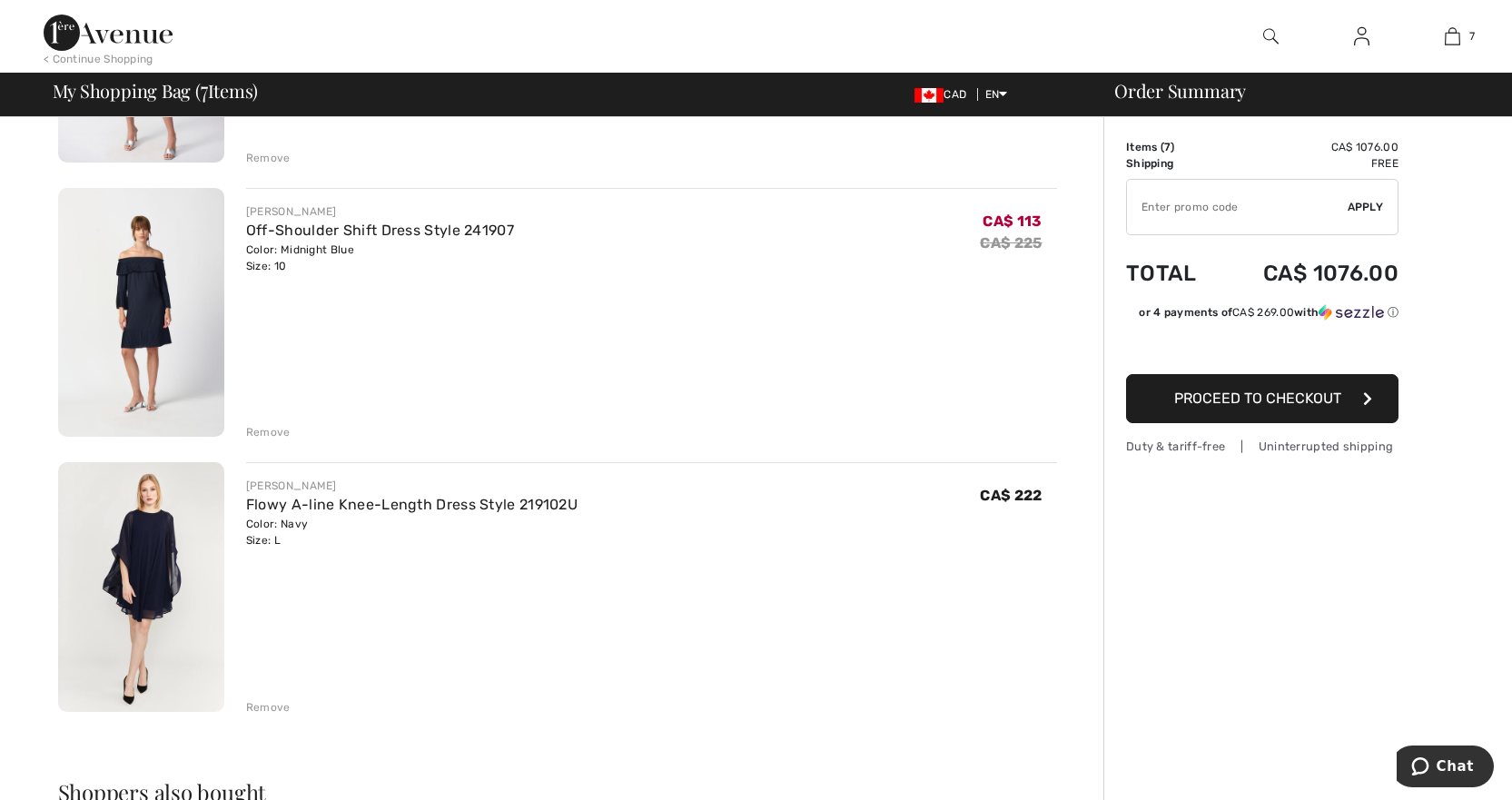
click at [262, 431] on div "Remove" at bounding box center [269, 432] width 44 height 17
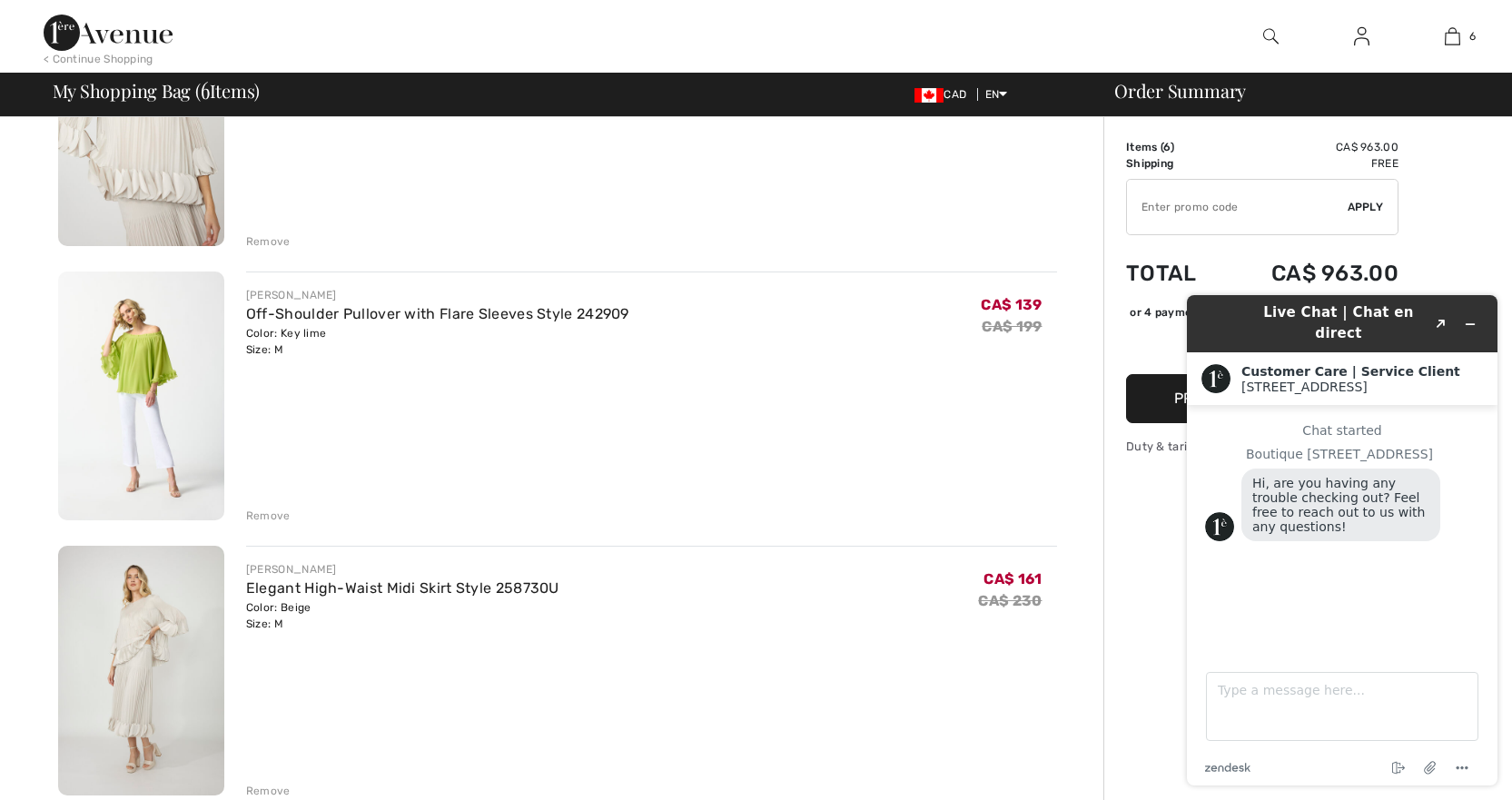
scroll to position [455, 0]
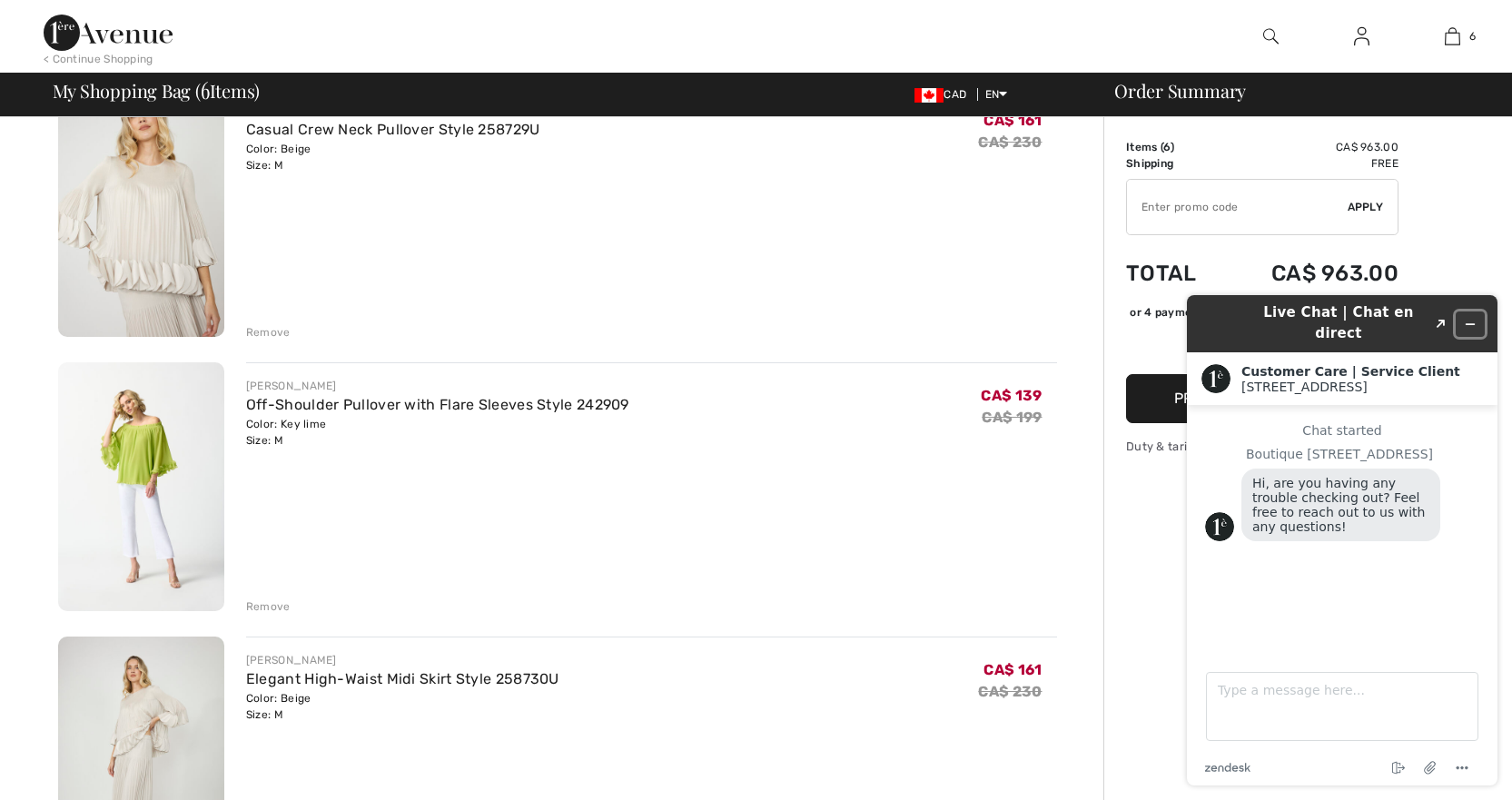
click at [1472, 318] on icon "Minimize widget" at bounding box center [1470, 324] width 13 height 13
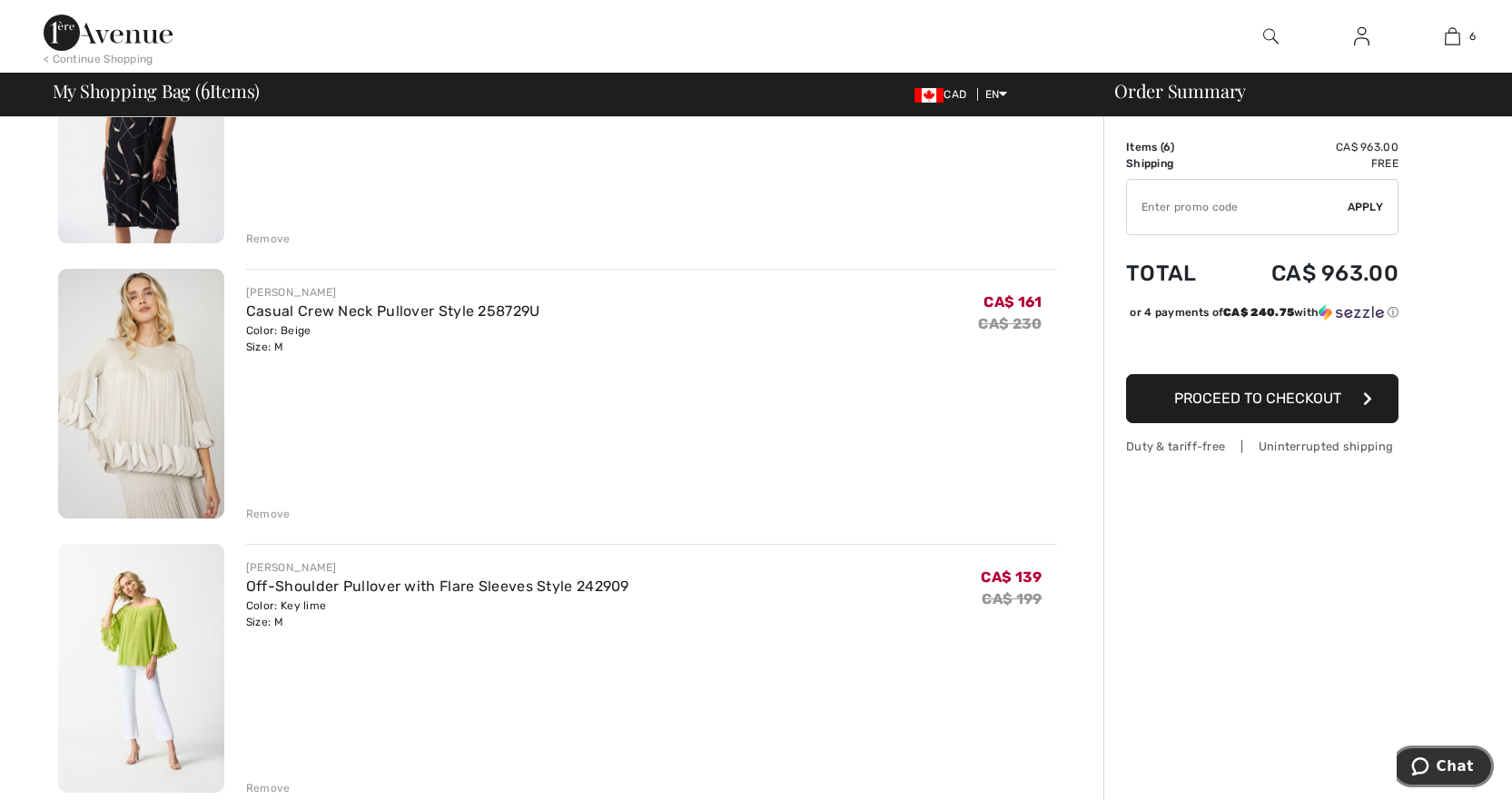
scroll to position [363, 0]
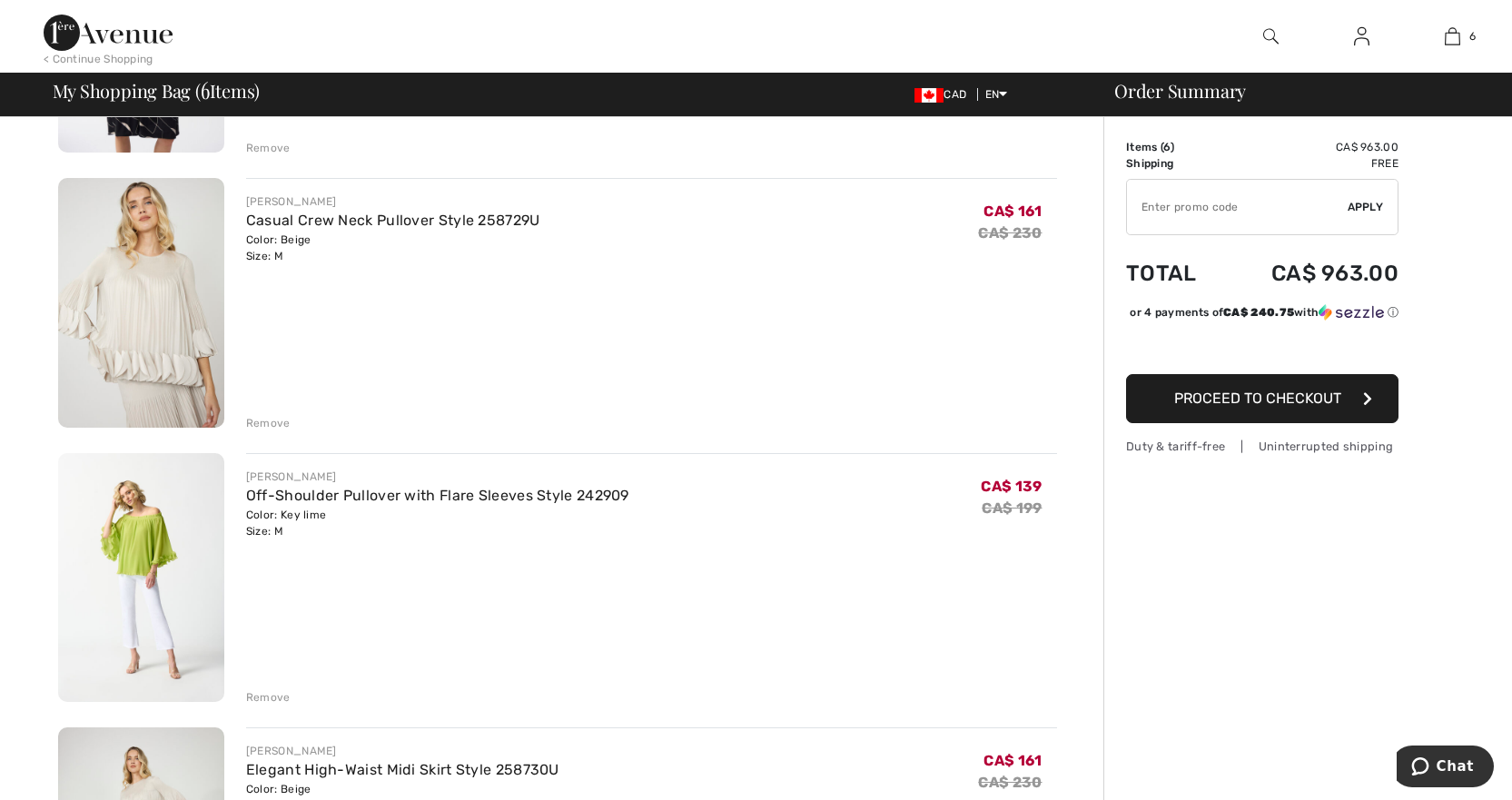
click at [134, 565] on img at bounding box center [142, 579] width 167 height 250
